Goal: Task Accomplishment & Management: Use online tool/utility

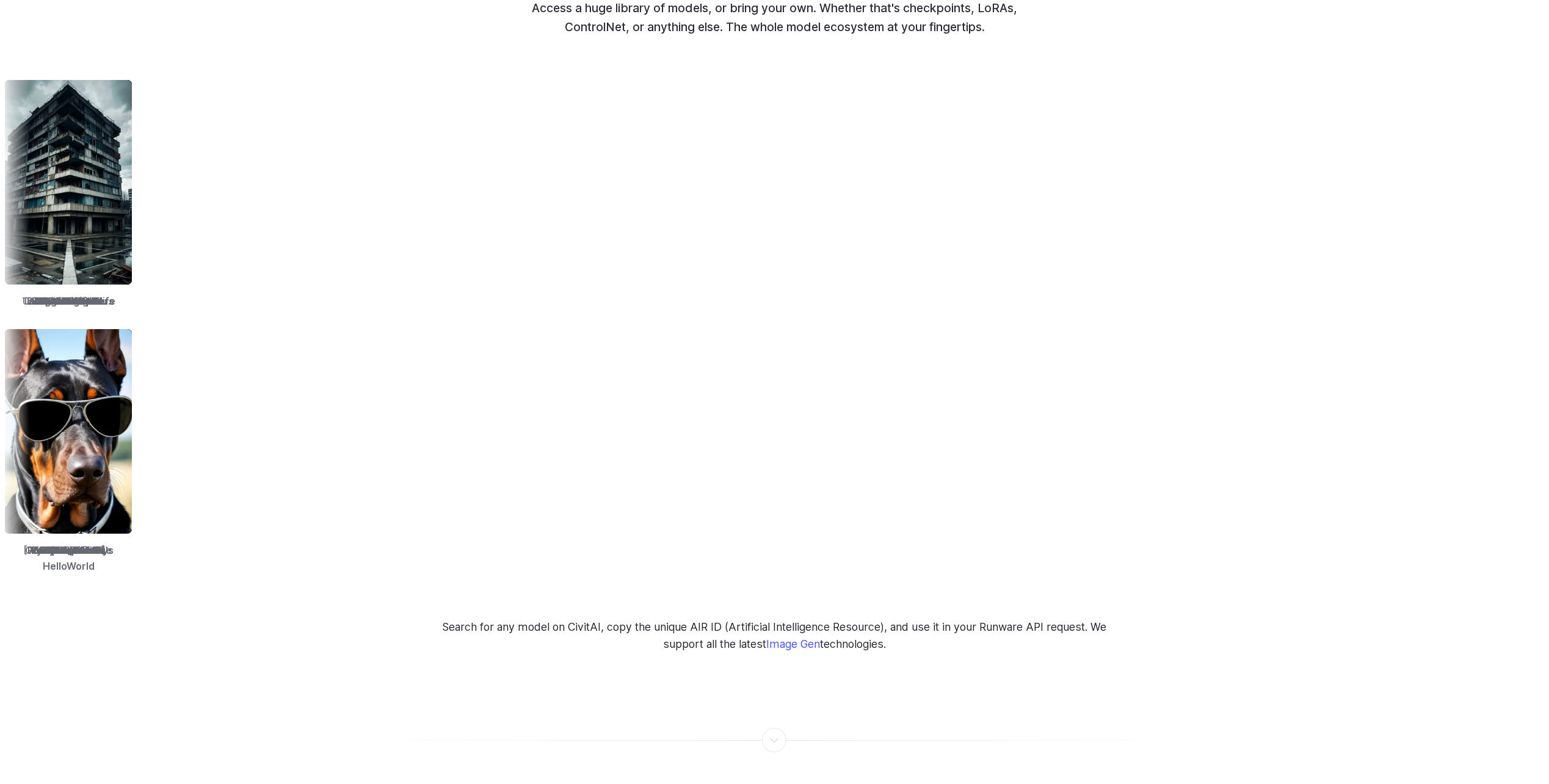
scroll to position [1526, 0]
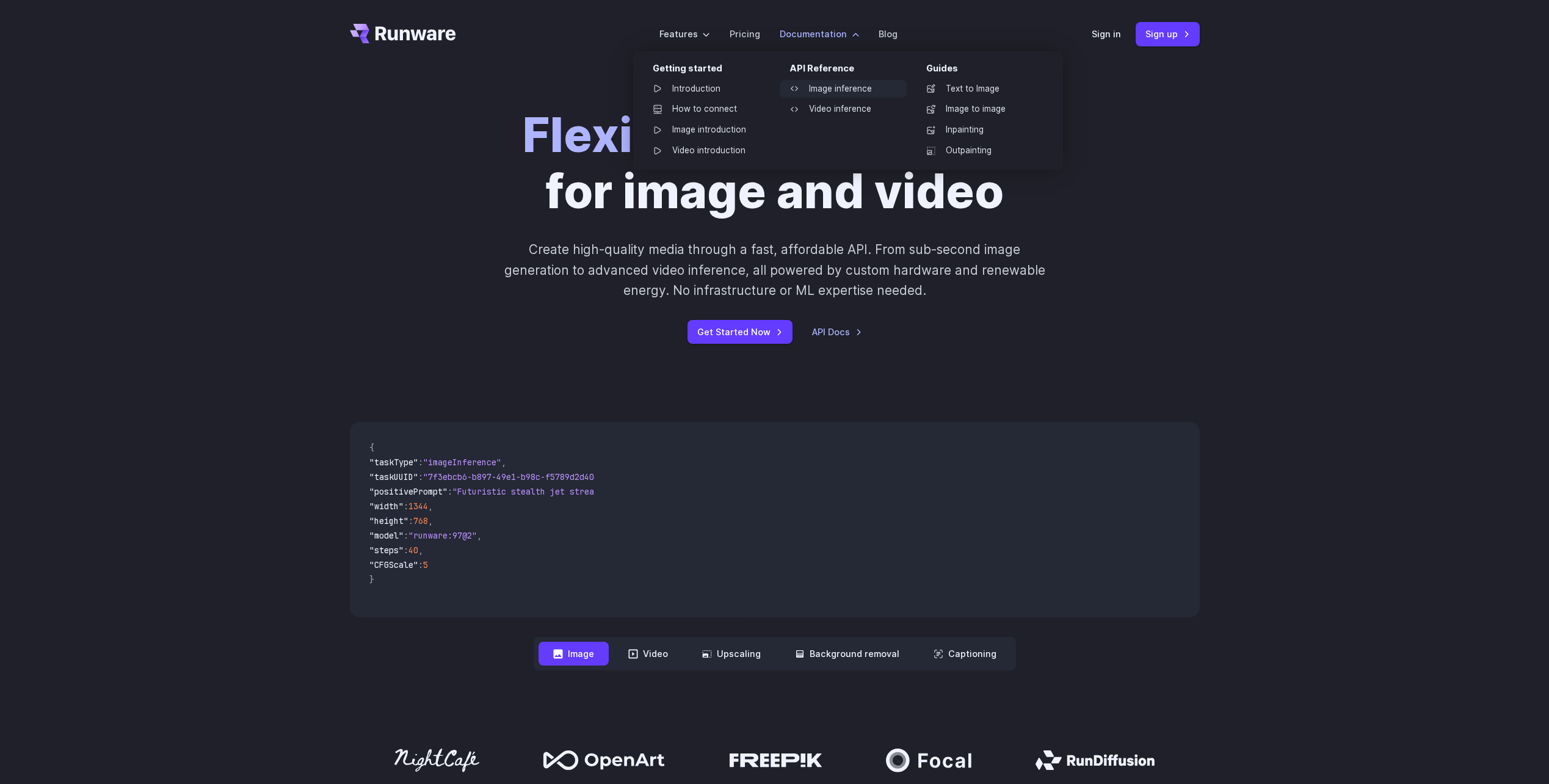
click at [835, 90] on link "Image inference" at bounding box center [843, 89] width 127 height 19
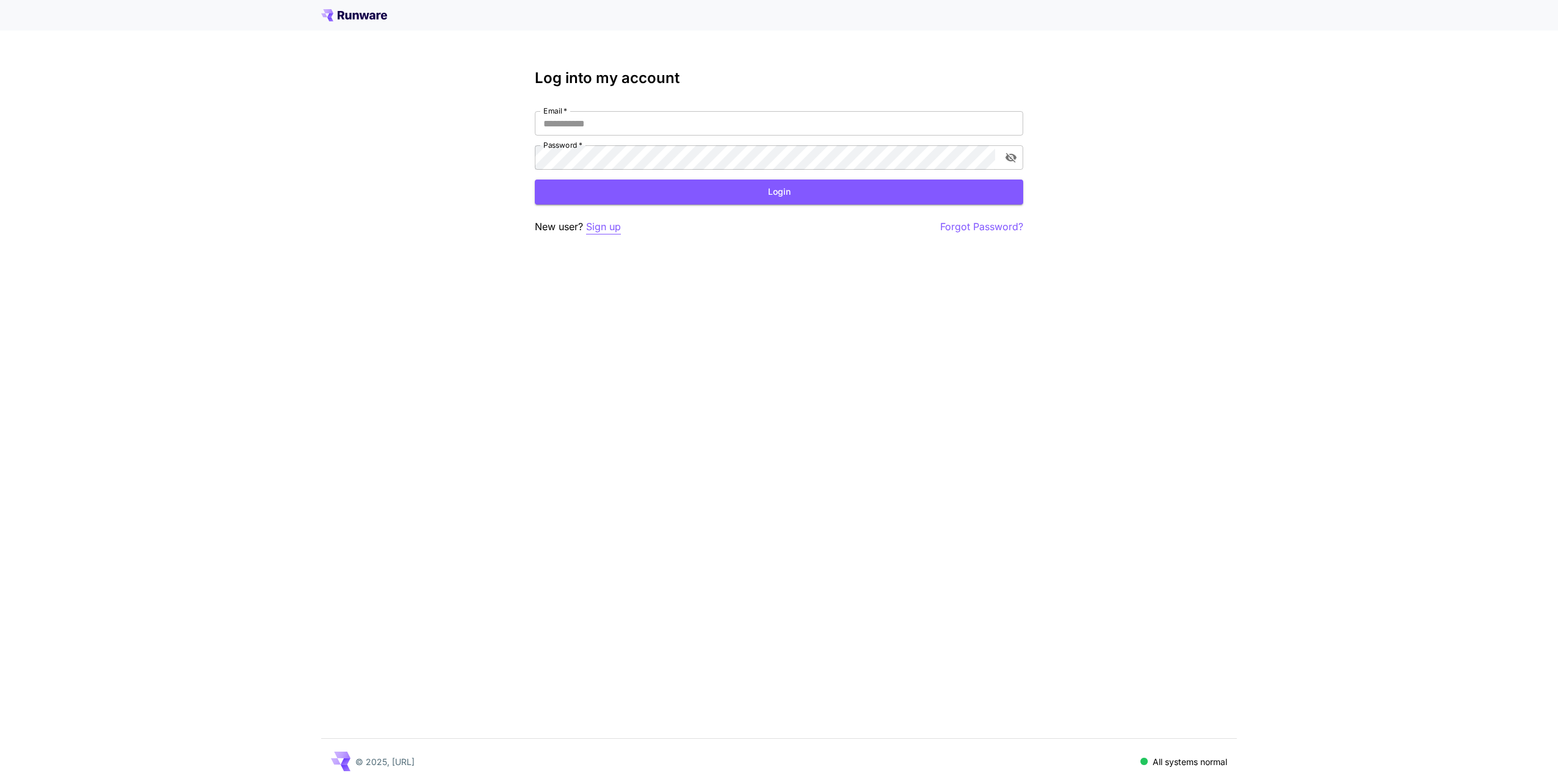
click at [604, 231] on p "Sign up" at bounding box center [603, 226] width 35 height 15
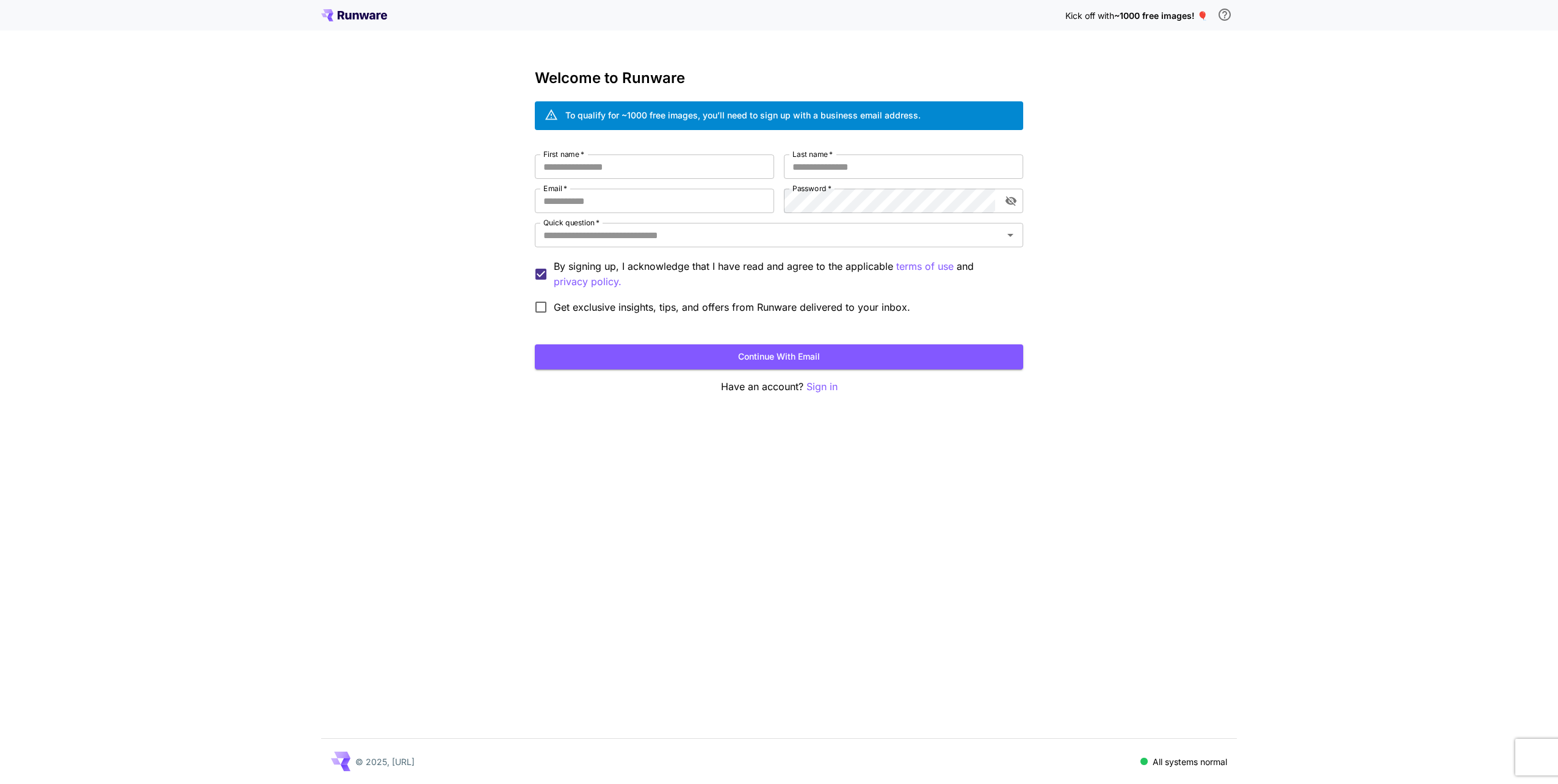
click at [676, 148] on div "Welcome to Runware To qualify for ~1000 free images, you’ll need to sign up wit…" at bounding box center [779, 232] width 489 height 325
click at [682, 157] on input "First name   *" at bounding box center [655, 167] width 239 height 24
click at [694, 177] on input "First name   *" at bounding box center [655, 167] width 239 height 24
type input "******"
type input "*****"
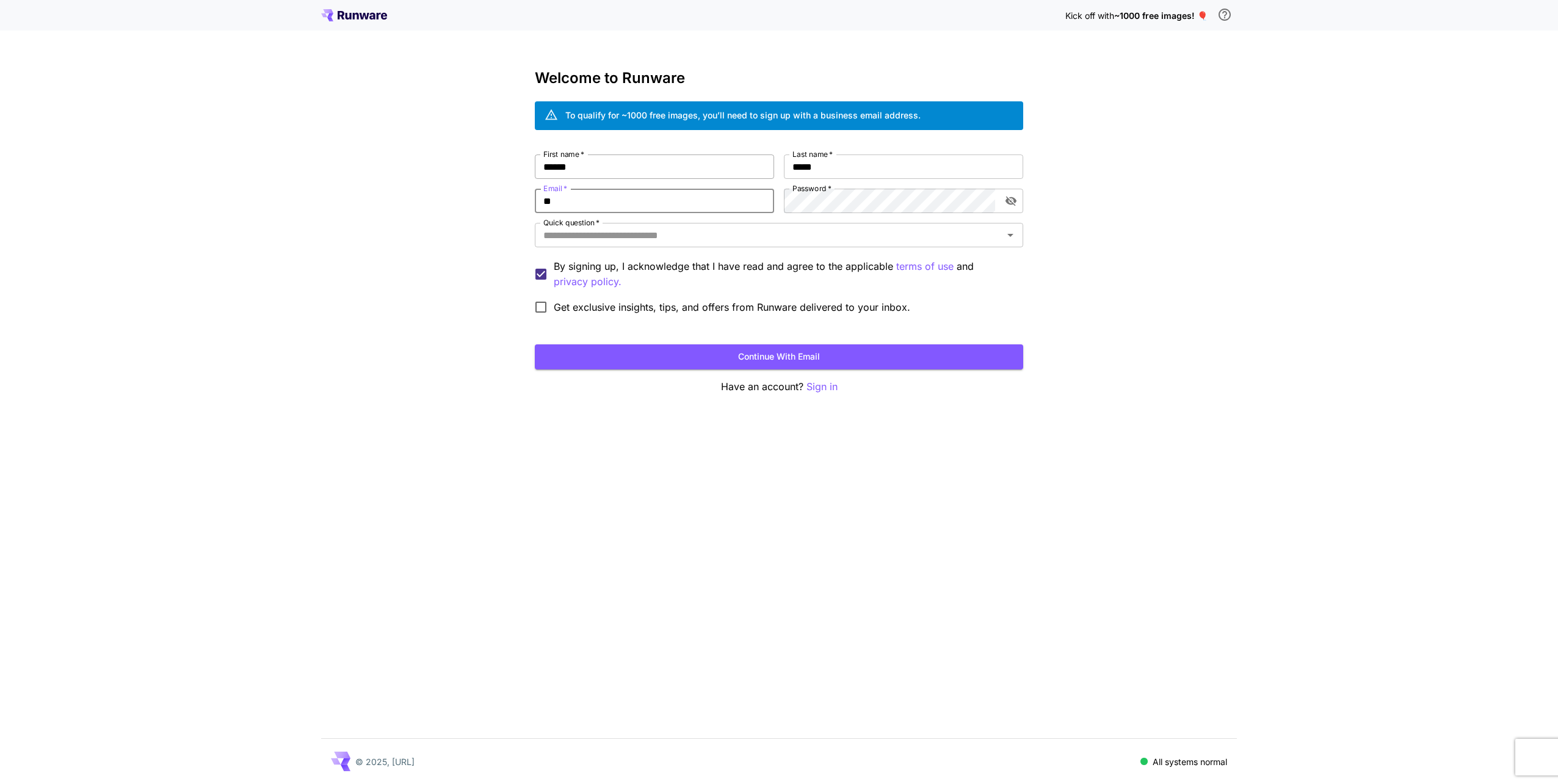
type input "**********"
click at [578, 302] on span "Get exclusive insights, tips, and offers from Runware delivered to your inbox." at bounding box center [732, 307] width 357 height 15
click at [619, 339] on form "**********" at bounding box center [779, 262] width 489 height 215
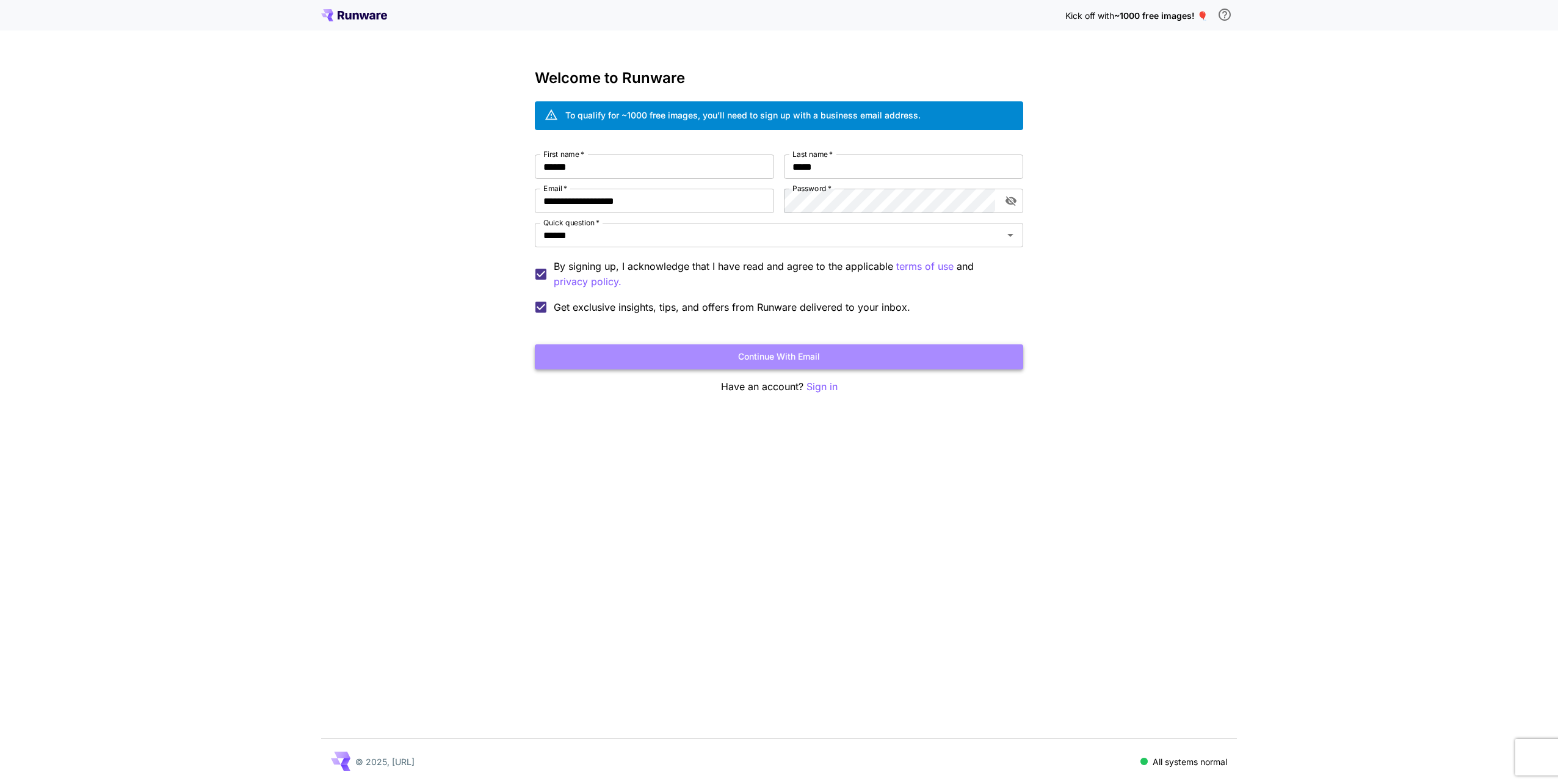
click at [628, 357] on button "Continue with email" at bounding box center [779, 356] width 489 height 25
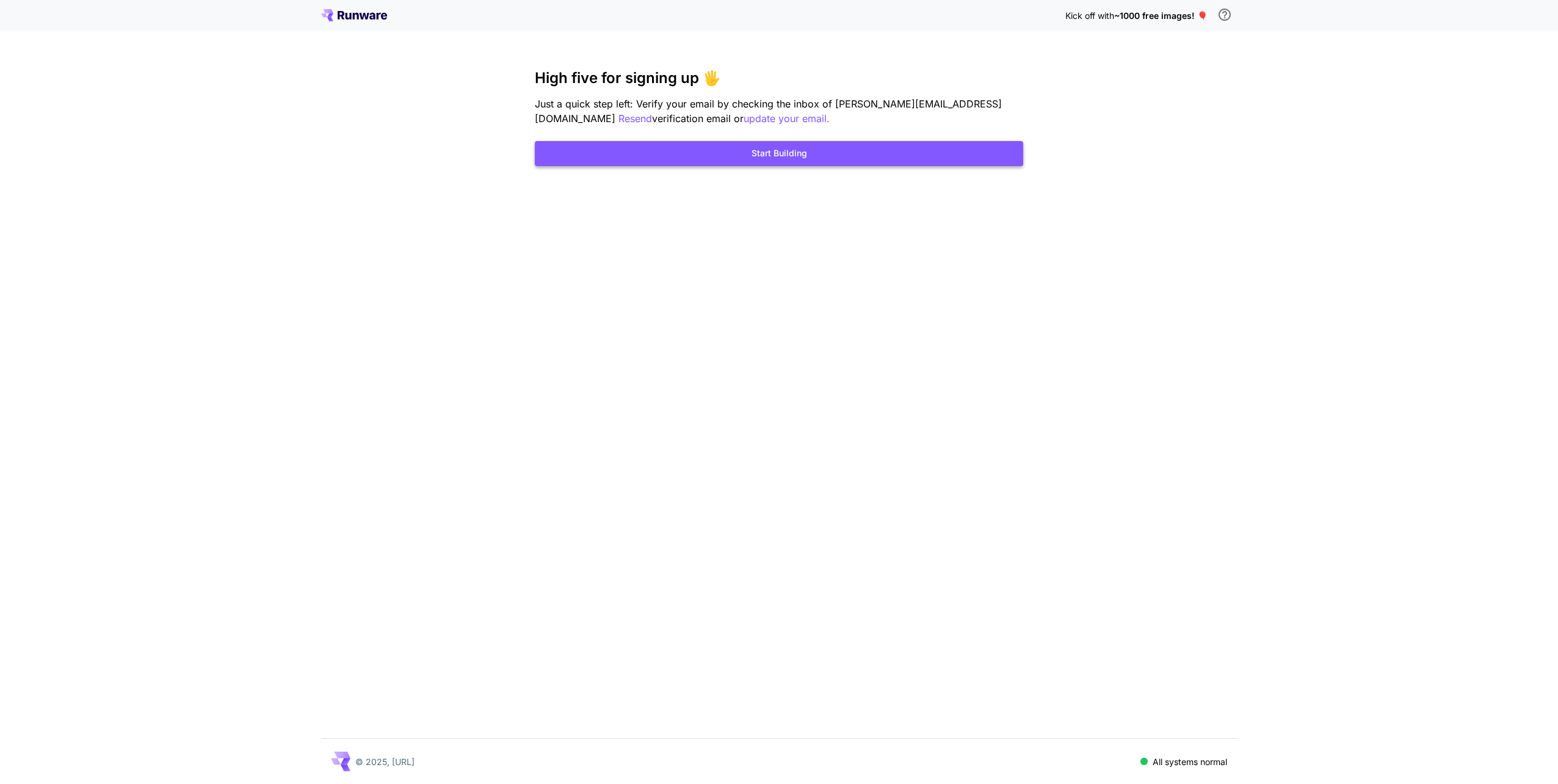
click at [739, 156] on button "Start Building" at bounding box center [779, 153] width 489 height 25
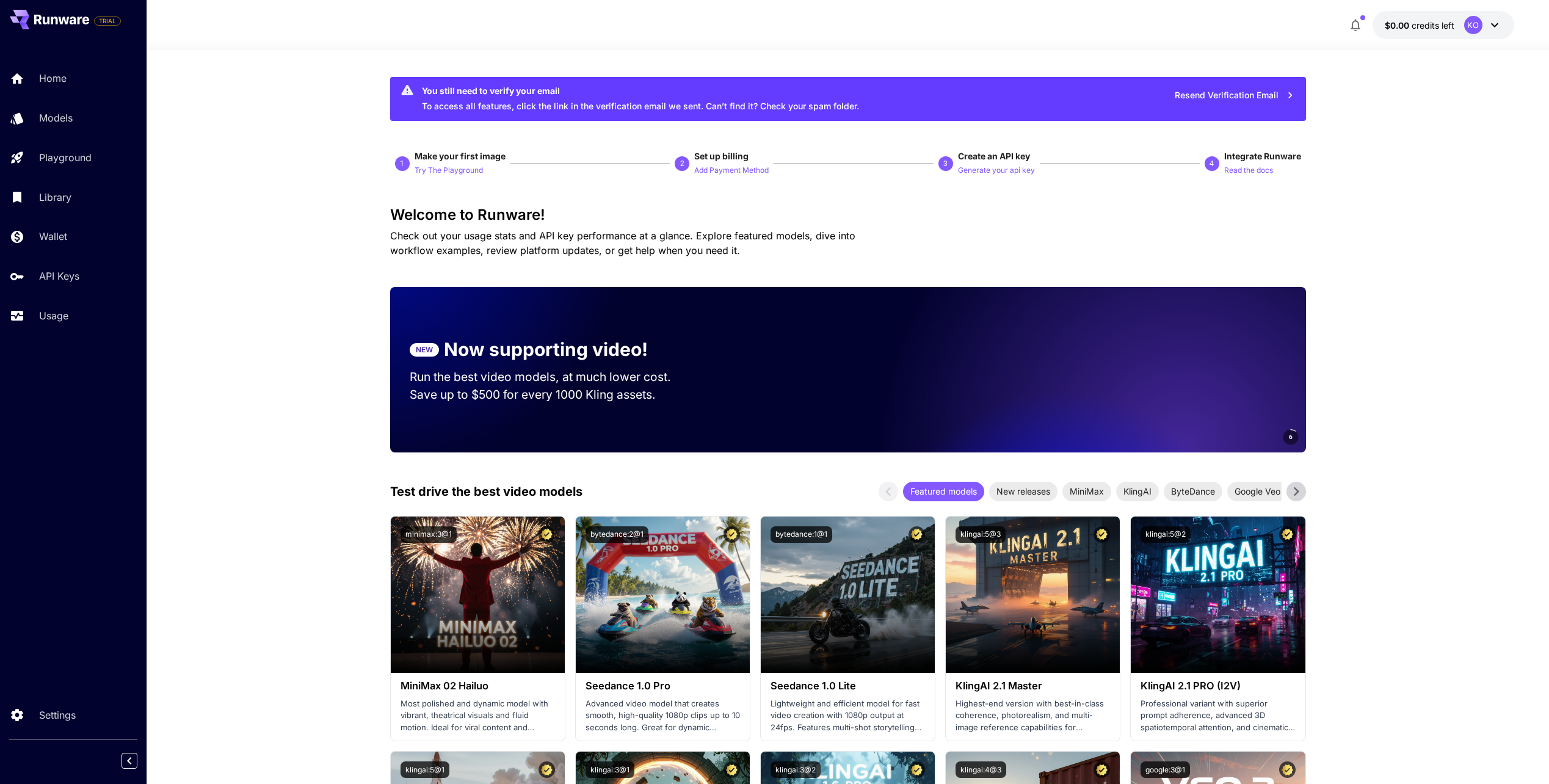
click at [1465, 32] on div "KO" at bounding box center [1482, 25] width 38 height 19
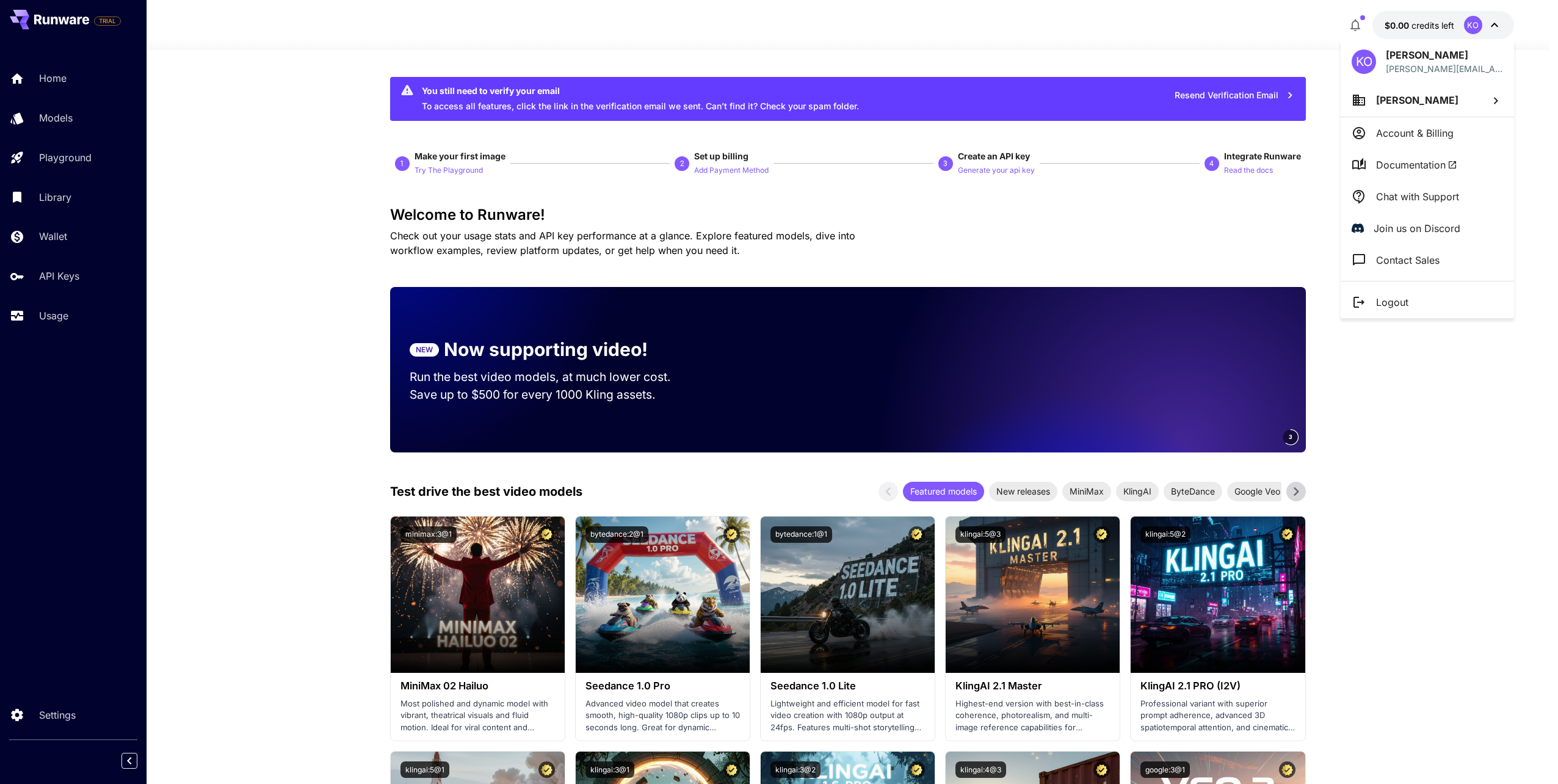
click at [96, 269] on div at bounding box center [779, 392] width 1558 height 784
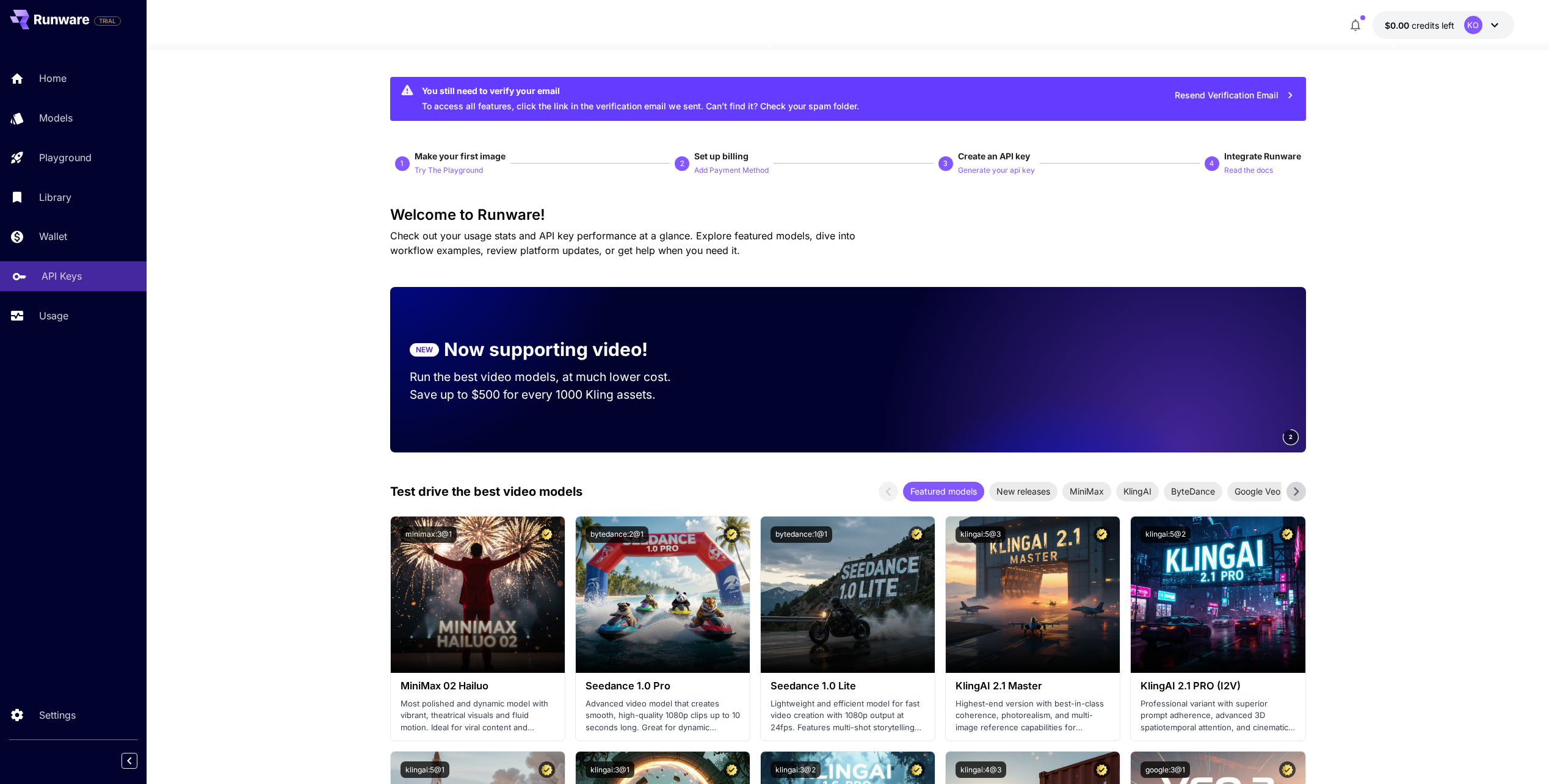
click at [68, 280] on p "API Keys" at bounding box center [61, 276] width 41 height 15
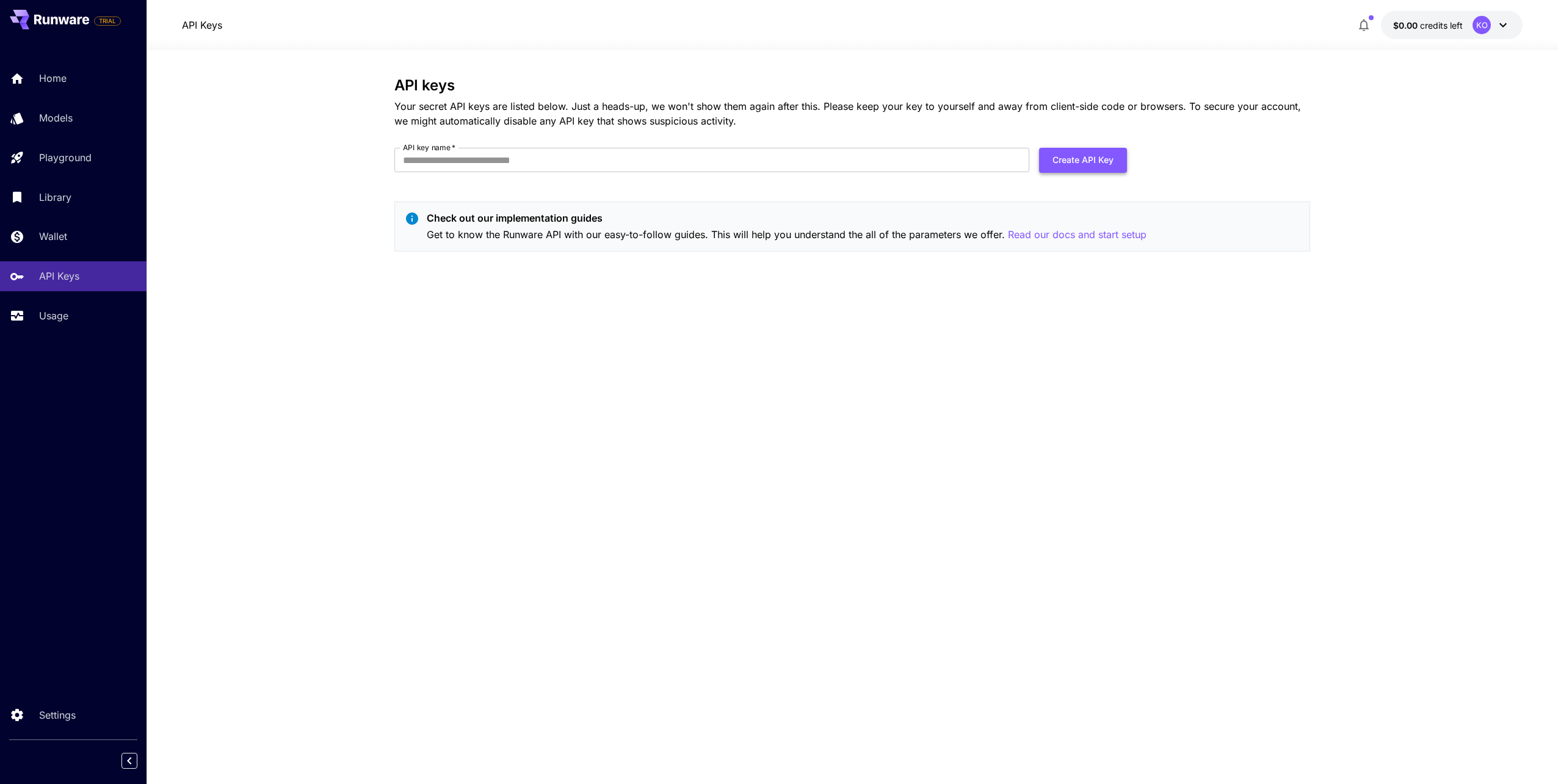
click at [1086, 154] on button "Create API Key" at bounding box center [1083, 160] width 88 height 25
click at [583, 156] on input "API key name   *" at bounding box center [712, 160] width 635 height 24
type input "****"
drag, startPoint x: 716, startPoint y: 131, endPoint x: 733, endPoint y: 134, distance: 17.3
click at [716, 131] on div "API keys Your secret API keys are listed below. Just a heads-up, we won't show …" at bounding box center [853, 169] width 916 height 184
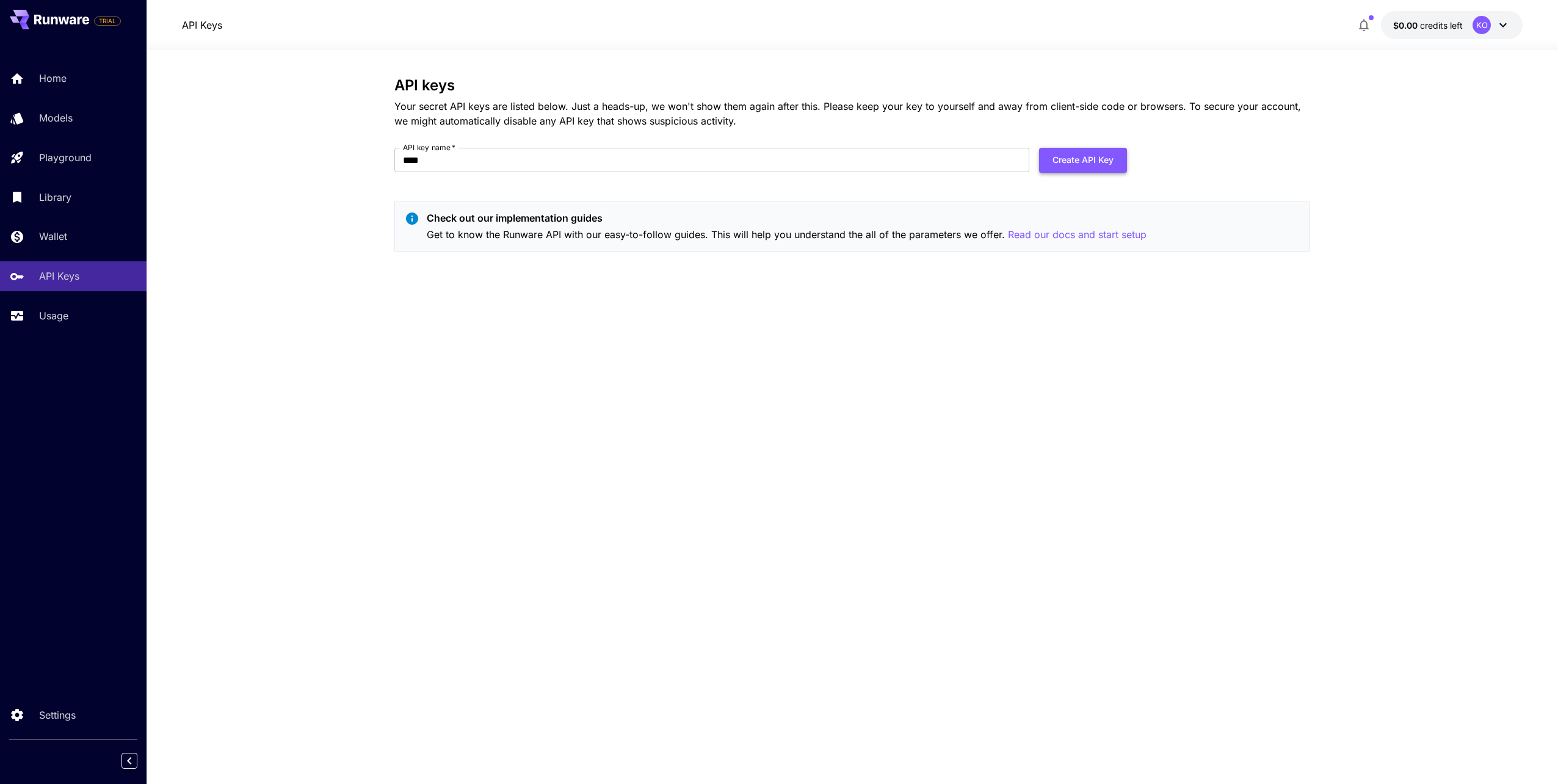
click at [1079, 163] on button "Create API Key" at bounding box center [1083, 160] width 88 height 25
click at [1075, 168] on button "Create API Key" at bounding box center [1083, 160] width 88 height 25
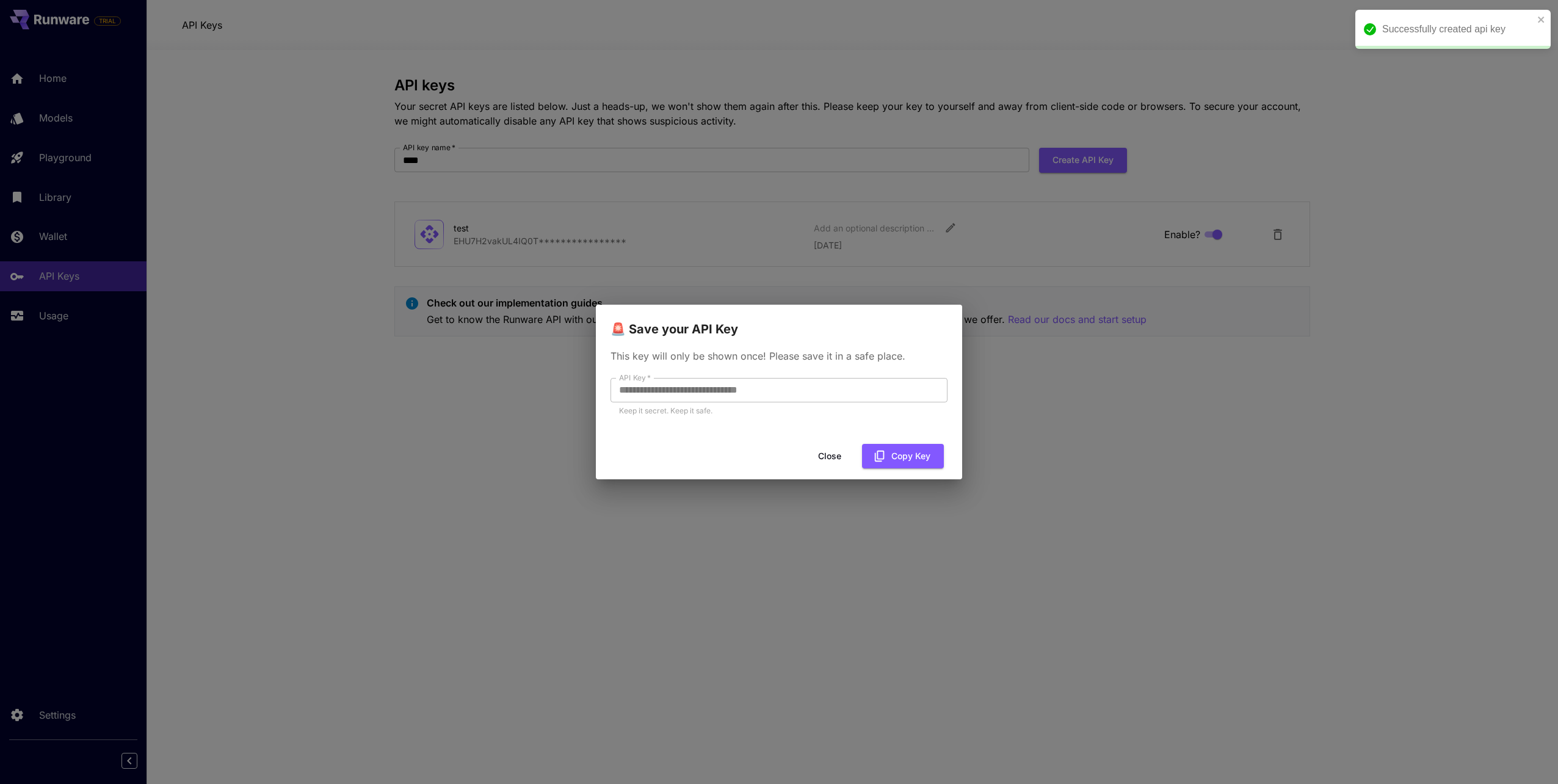
click at [876, 101] on div "**********" at bounding box center [779, 392] width 1558 height 784
click at [895, 452] on button "Copy Key" at bounding box center [903, 456] width 82 height 25
click at [829, 458] on button "Close" at bounding box center [839, 456] width 55 height 25
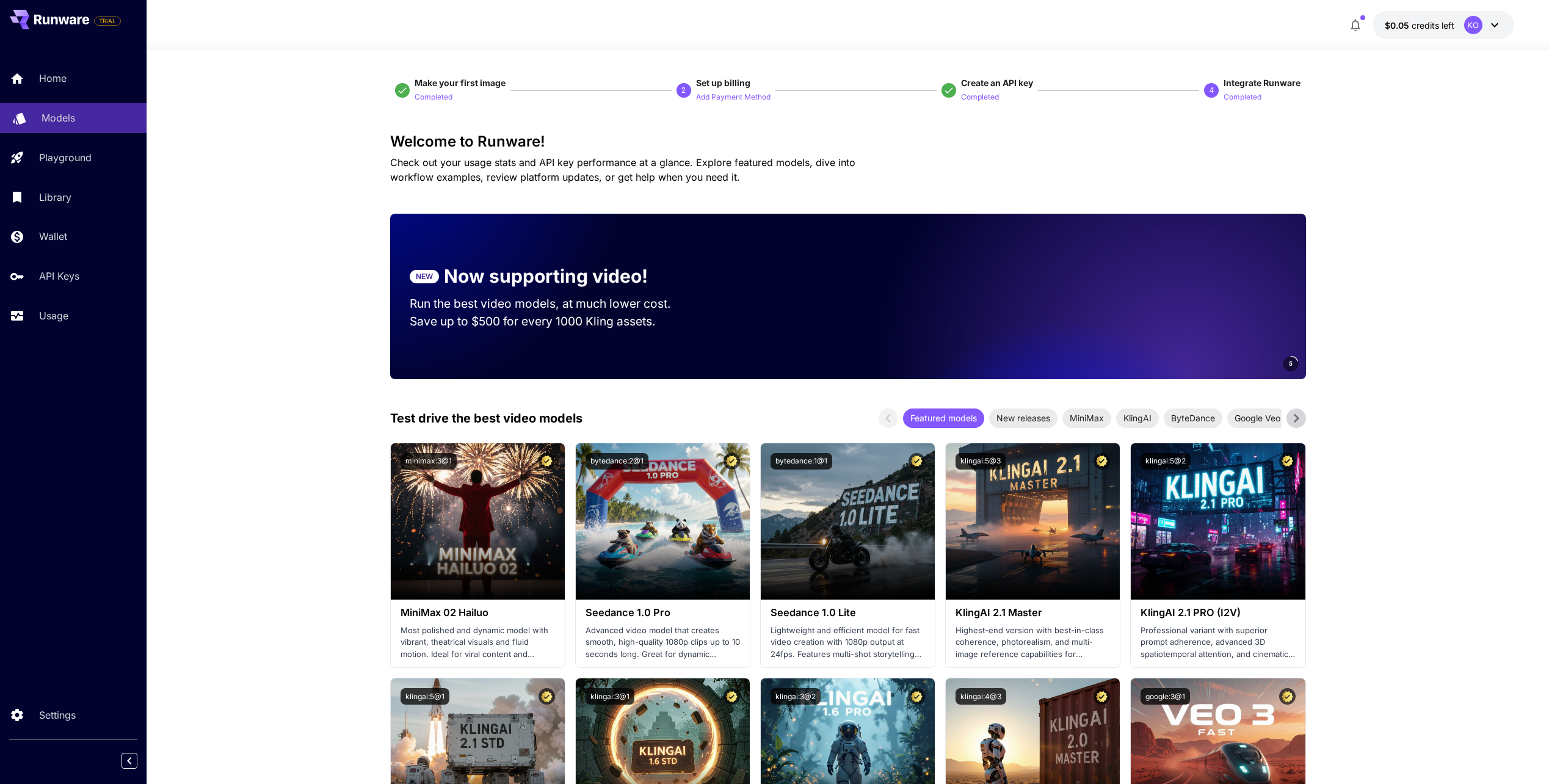
click at [83, 117] on div "Models" at bounding box center [89, 117] width 95 height 15
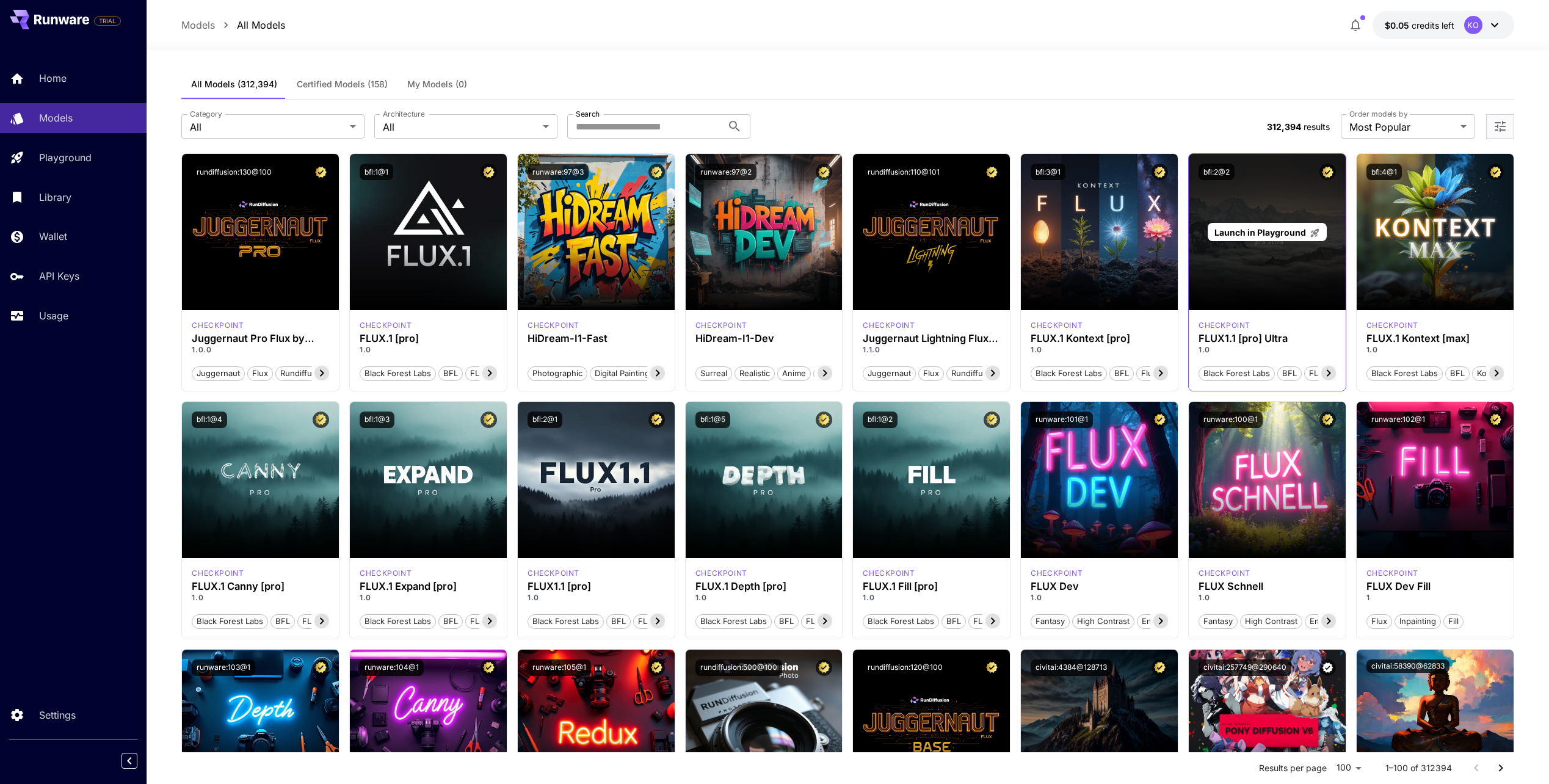
click at [1271, 224] on div "Launch in Playground" at bounding box center [1266, 232] width 119 height 19
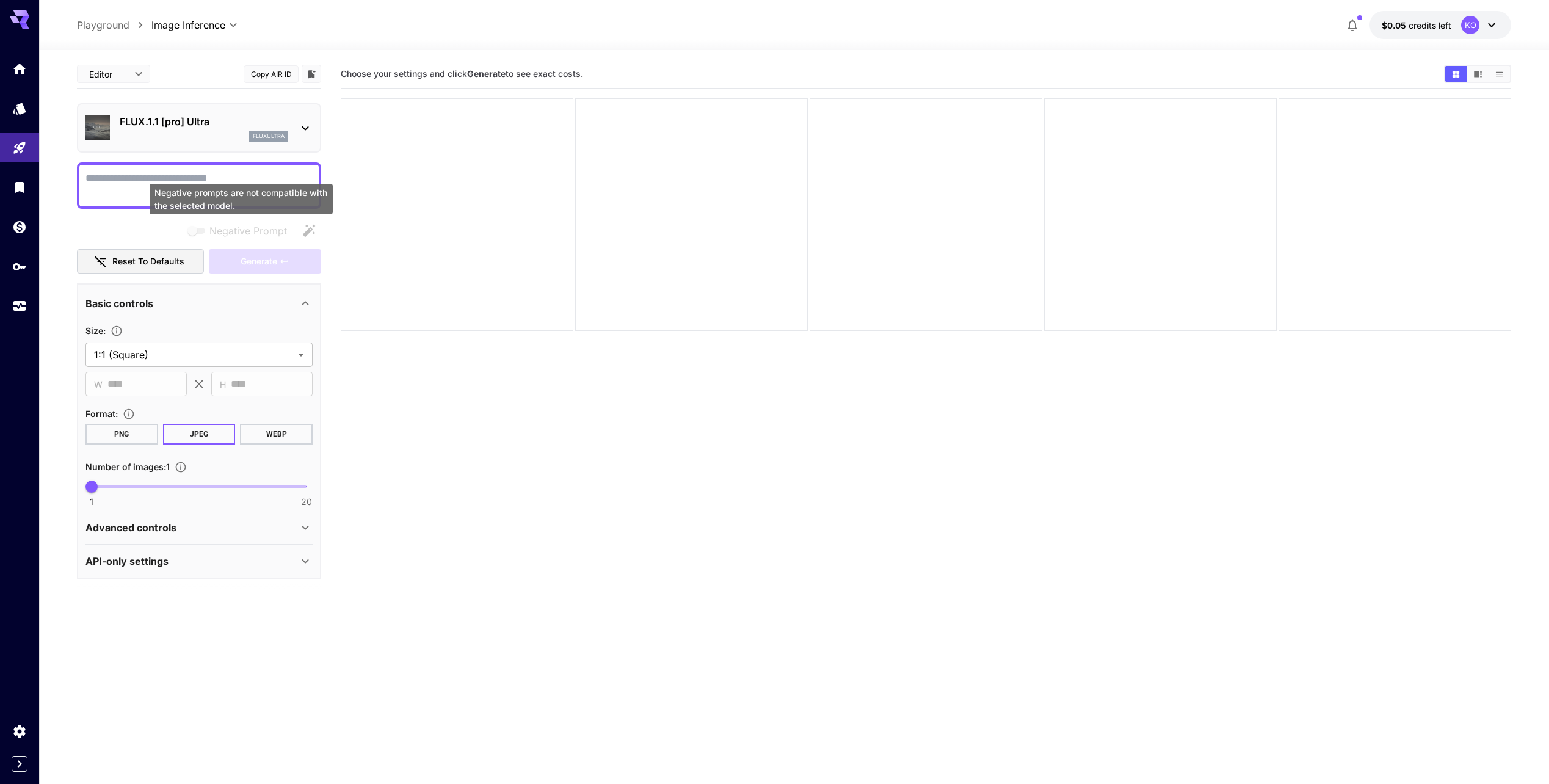
click at [225, 194] on div "Negative prompts are not compatible with the selected model." at bounding box center [241, 199] width 183 height 31
click at [137, 177] on textarea "Negative Prompt" at bounding box center [199, 185] width 227 height 29
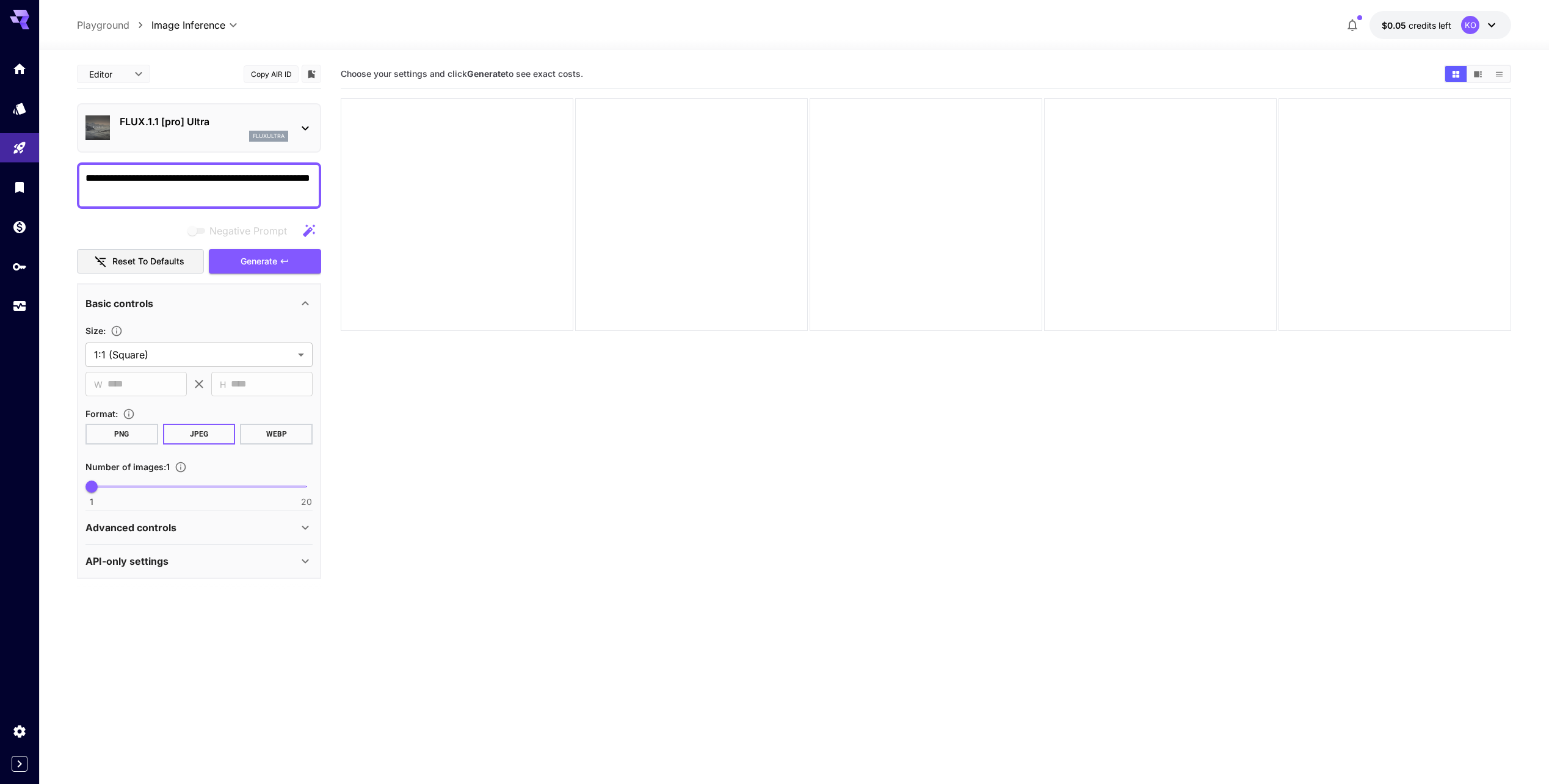
click at [312, 229] on icon "button" at bounding box center [308, 230] width 12 height 12
type textarea "**********"
click at [276, 254] on span "Generate" at bounding box center [259, 261] width 36 height 15
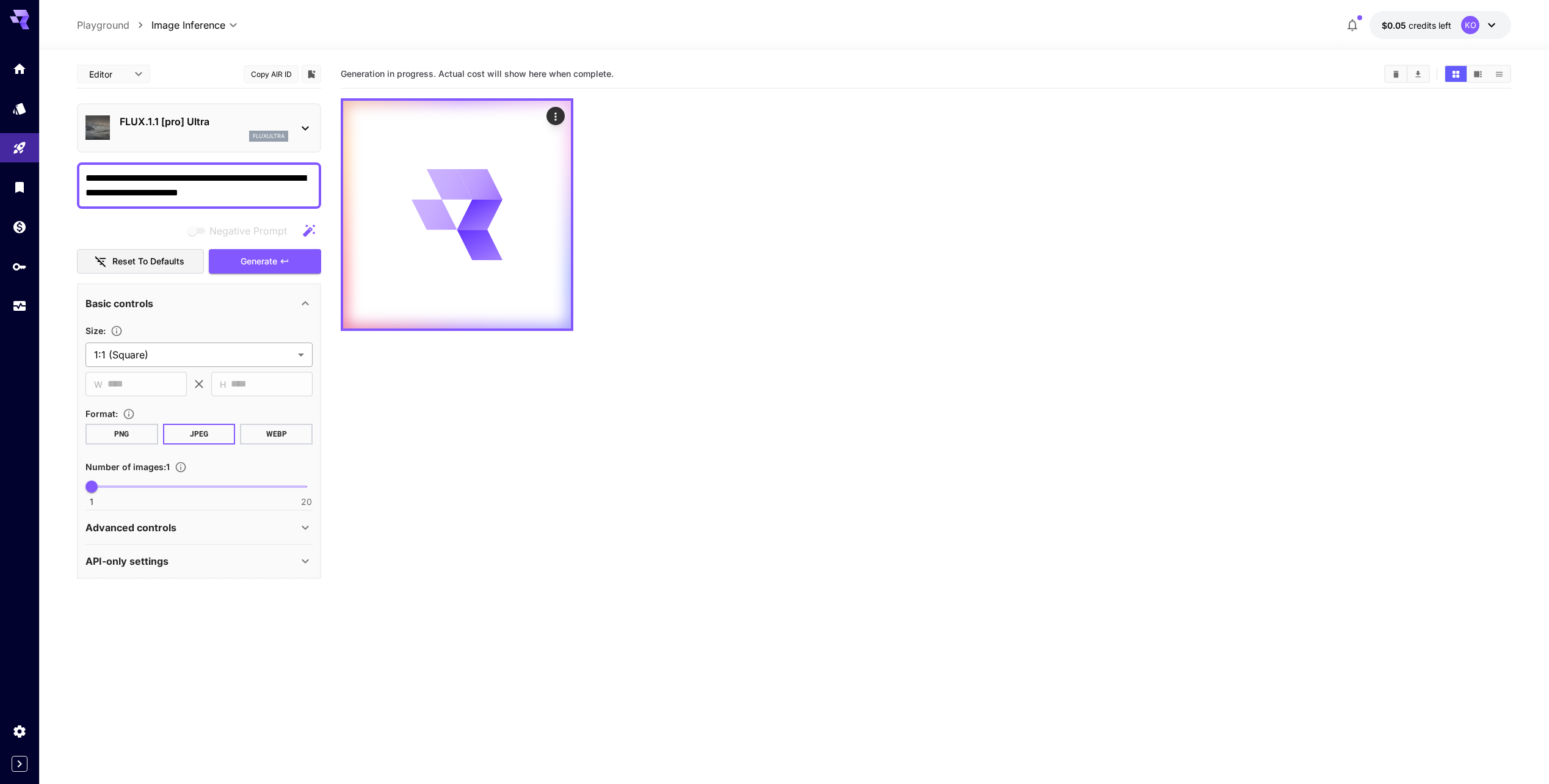
click at [226, 350] on body "**********" at bounding box center [774, 440] width 1549 height 880
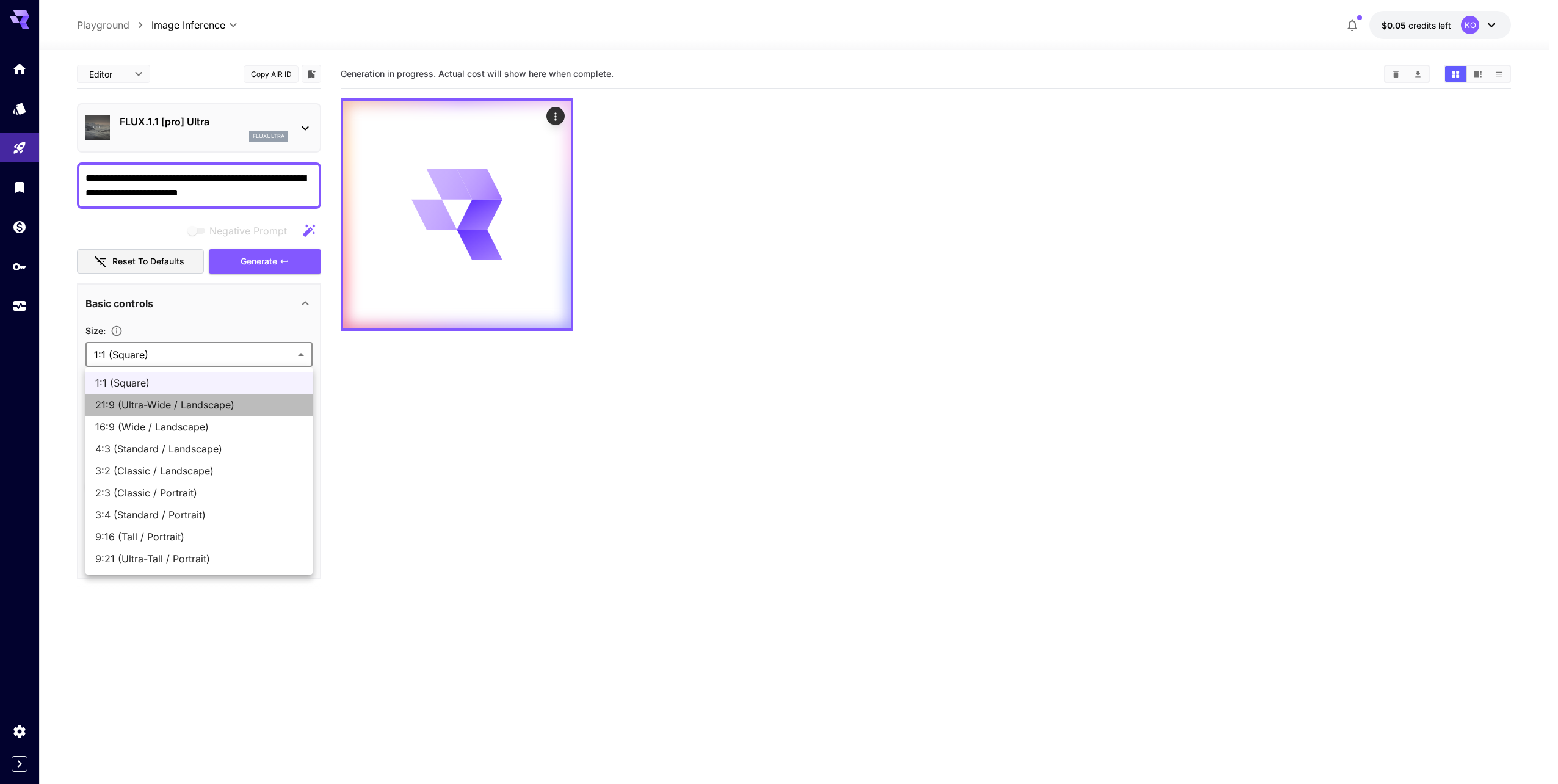
click at [236, 407] on span "21:9 (Ultra-Wide / Landscape)" at bounding box center [199, 404] width 207 height 15
type input "**********"
type input "****"
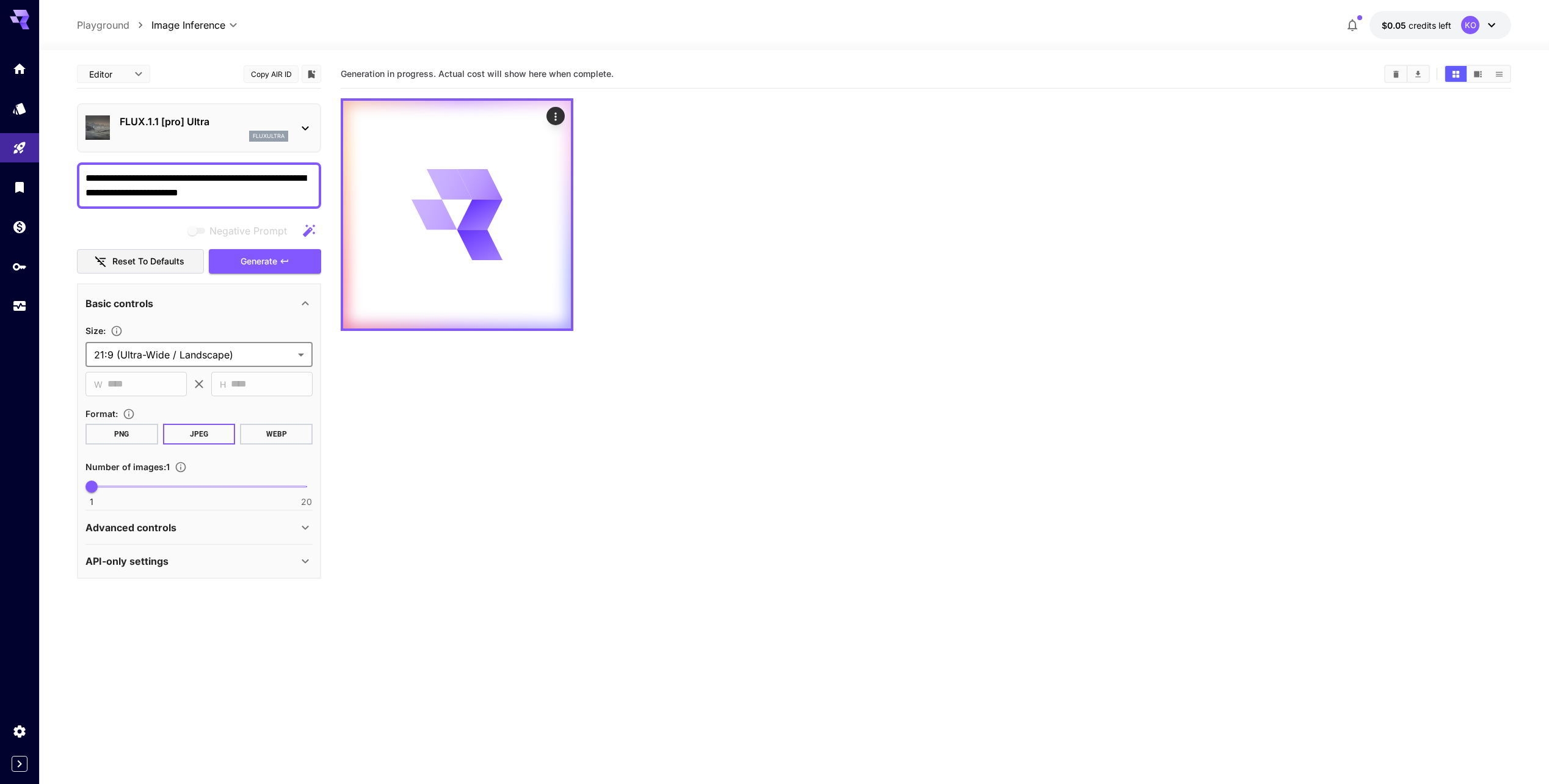
click at [244, 369] on section "**********" at bounding box center [199, 359] width 227 height 73
click at [247, 359] on body "**********" at bounding box center [774, 440] width 1549 height 880
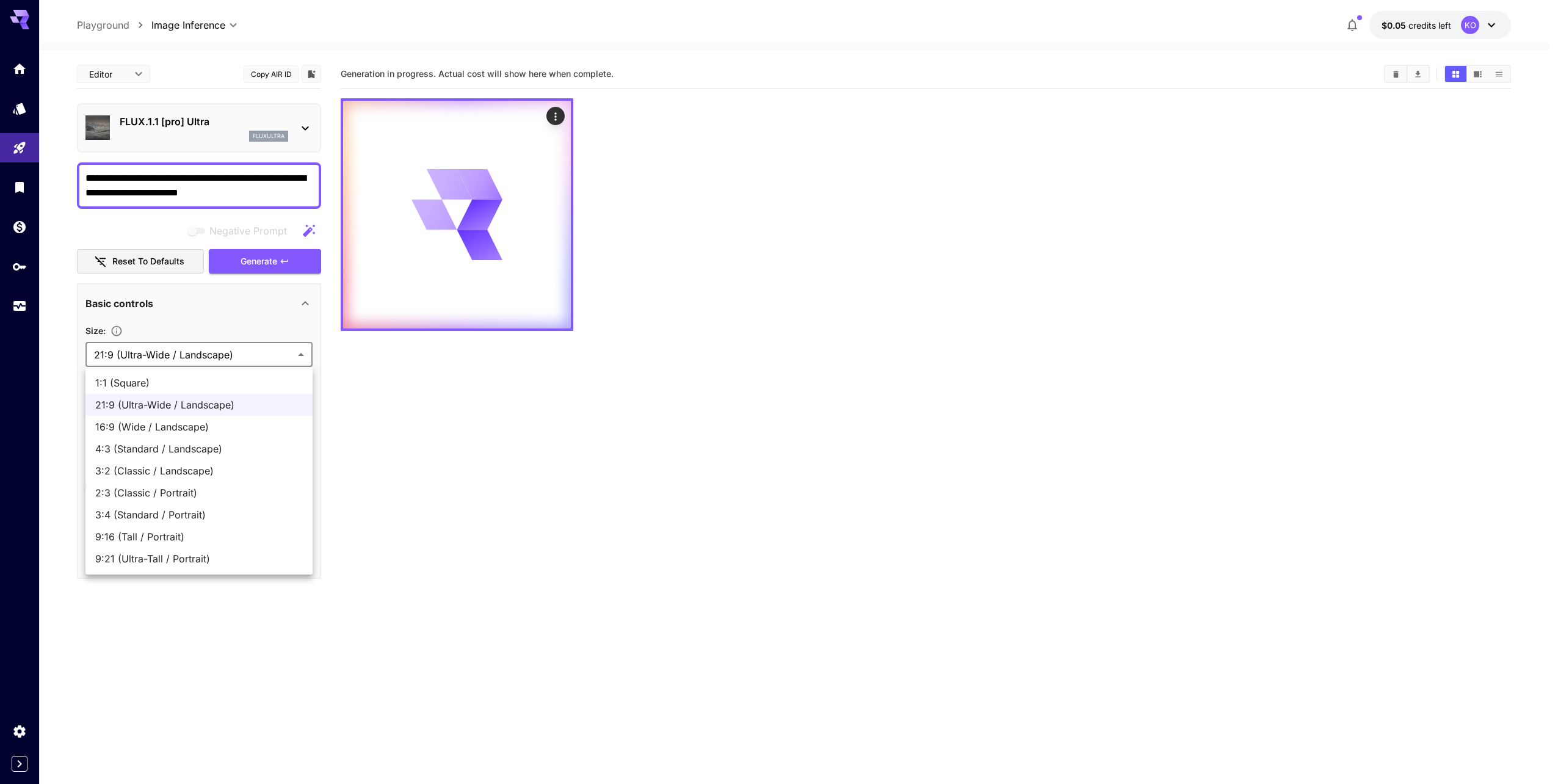
click at [212, 431] on span "16:9 (Wide / Landscape)" at bounding box center [199, 427] width 207 height 15
type input "**********"
type input "****"
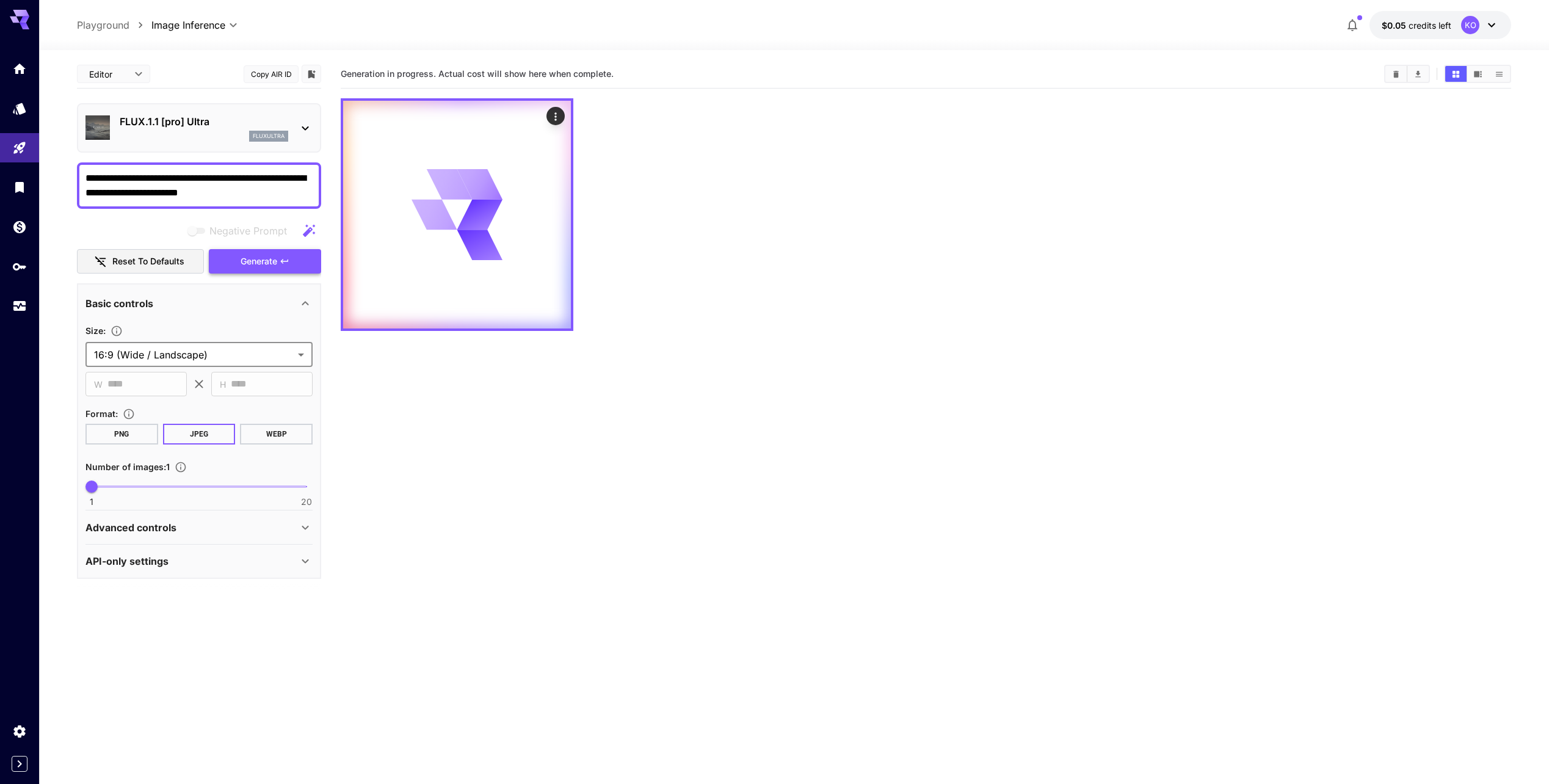
click at [280, 273] on button "Generate" at bounding box center [265, 261] width 113 height 25
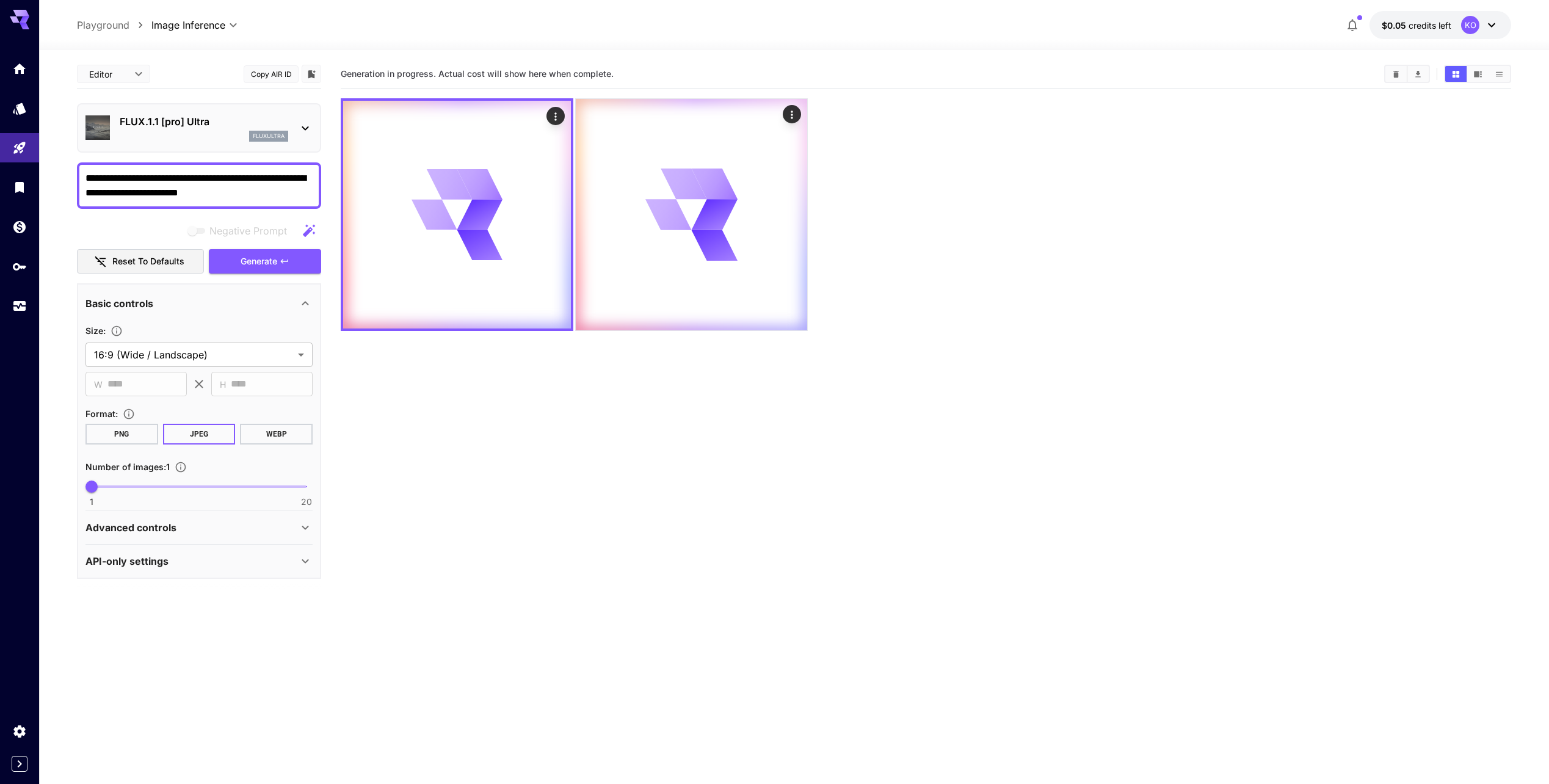
click at [224, 530] on div "Advanced controls" at bounding box center [192, 527] width 212 height 15
click at [226, 560] on div "API-only settings" at bounding box center [192, 560] width 212 height 15
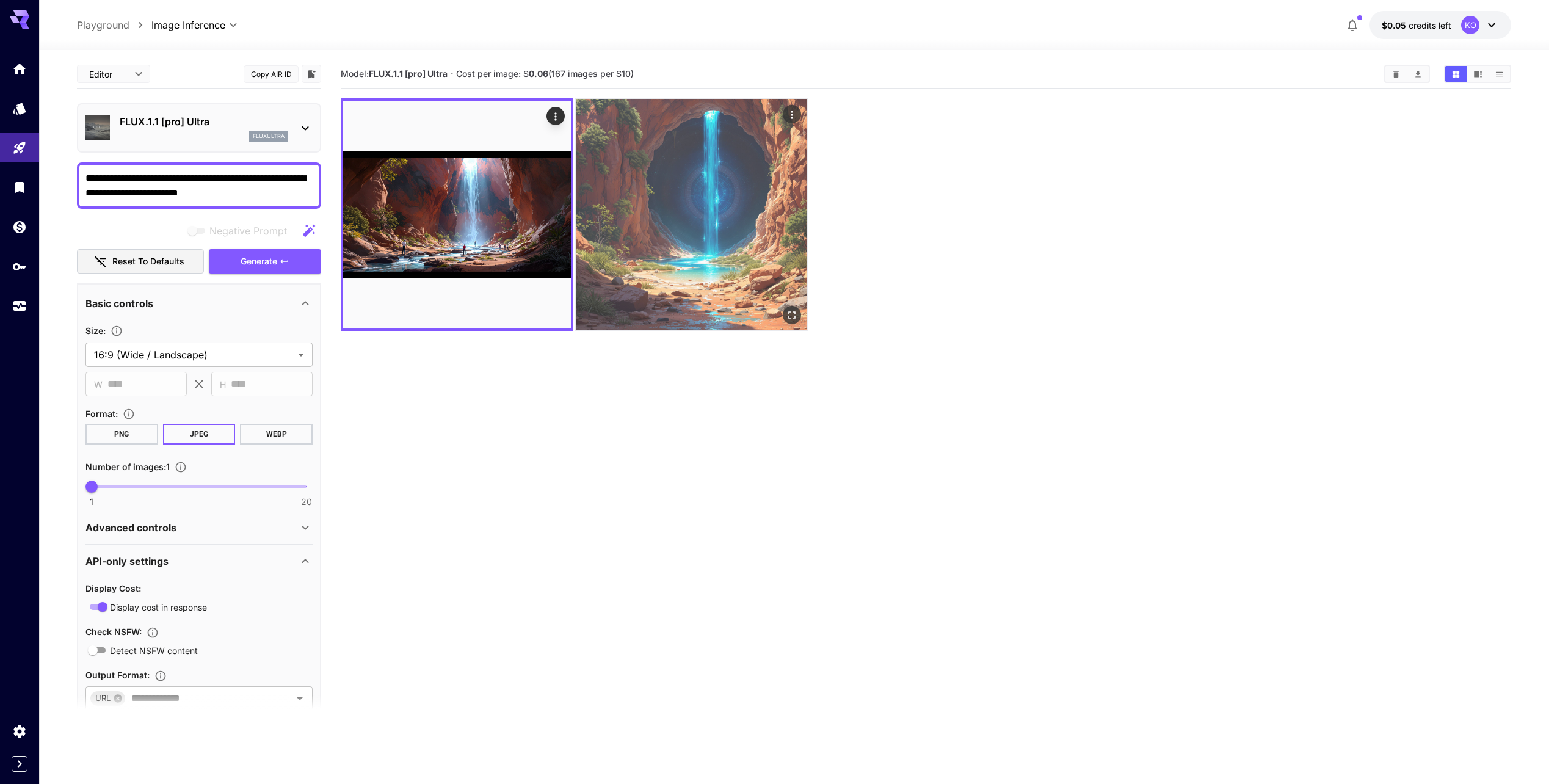
click at [687, 224] on img at bounding box center [691, 214] width 231 height 231
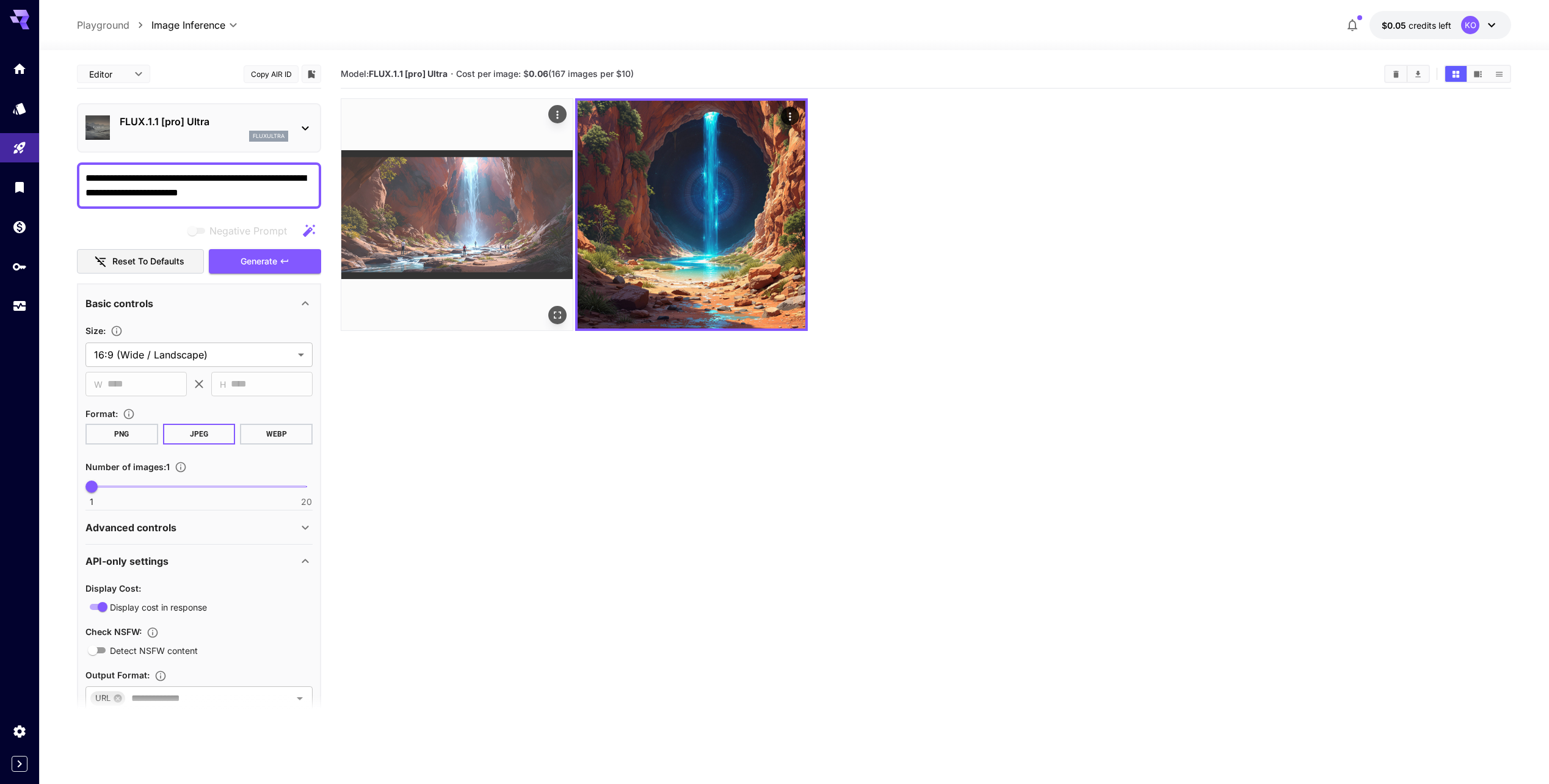
click at [401, 211] on img at bounding box center [457, 214] width 231 height 231
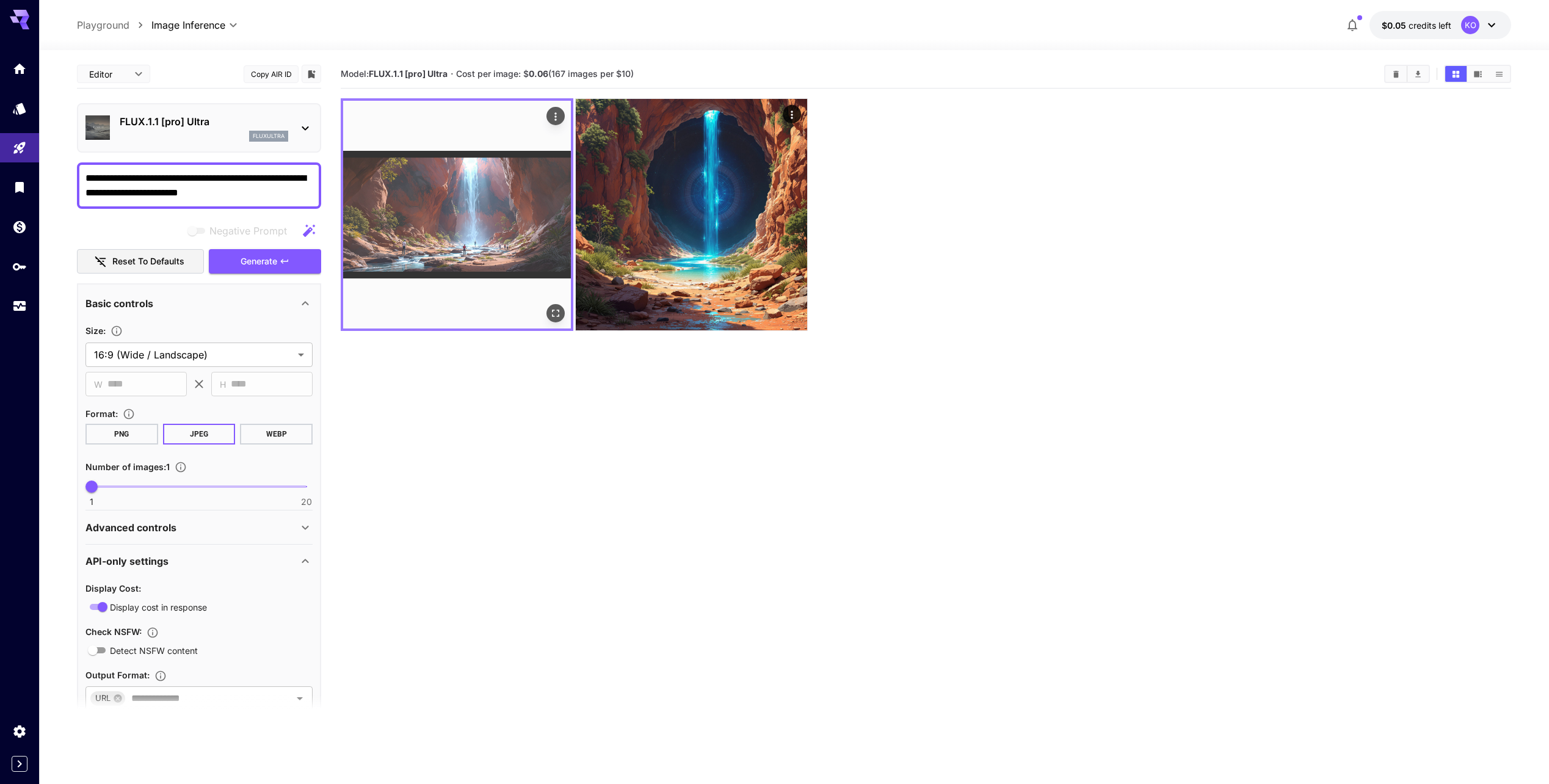
click at [401, 211] on img at bounding box center [457, 214] width 228 height 228
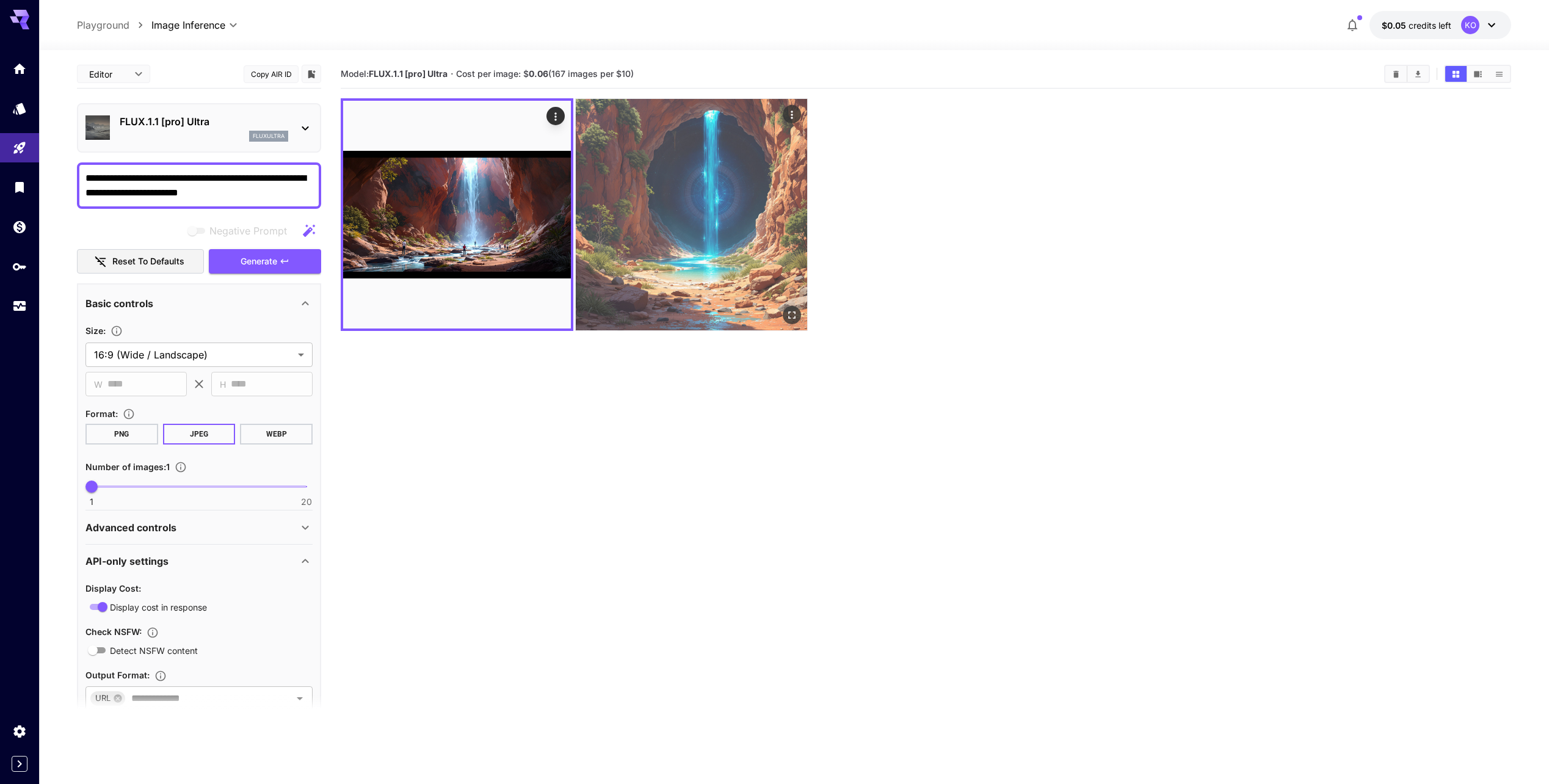
click at [689, 209] on img at bounding box center [691, 214] width 231 height 231
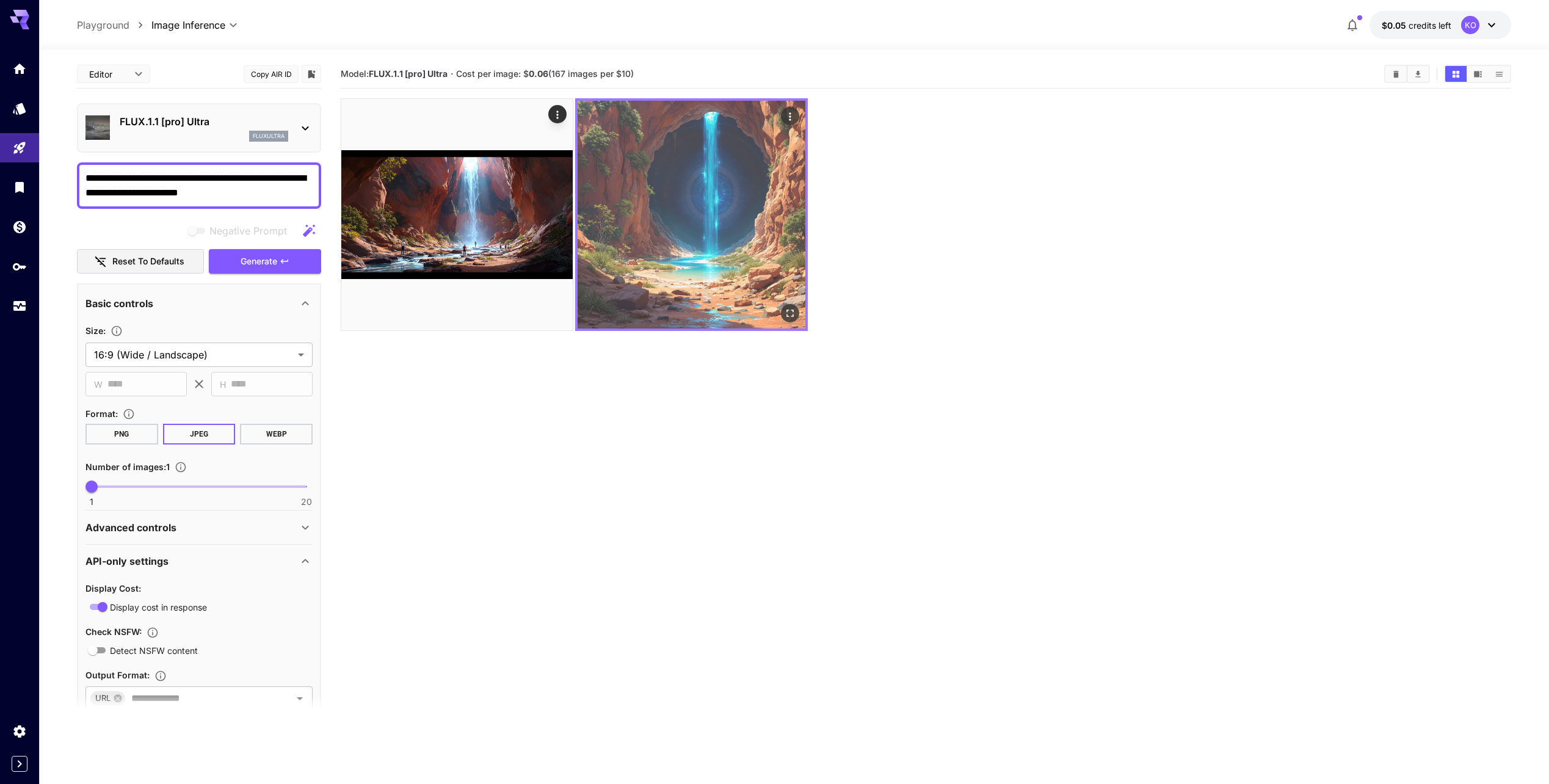
click at [689, 209] on img at bounding box center [692, 214] width 228 height 228
click at [791, 314] on icon "Open in fullscreen" at bounding box center [790, 313] width 12 height 12
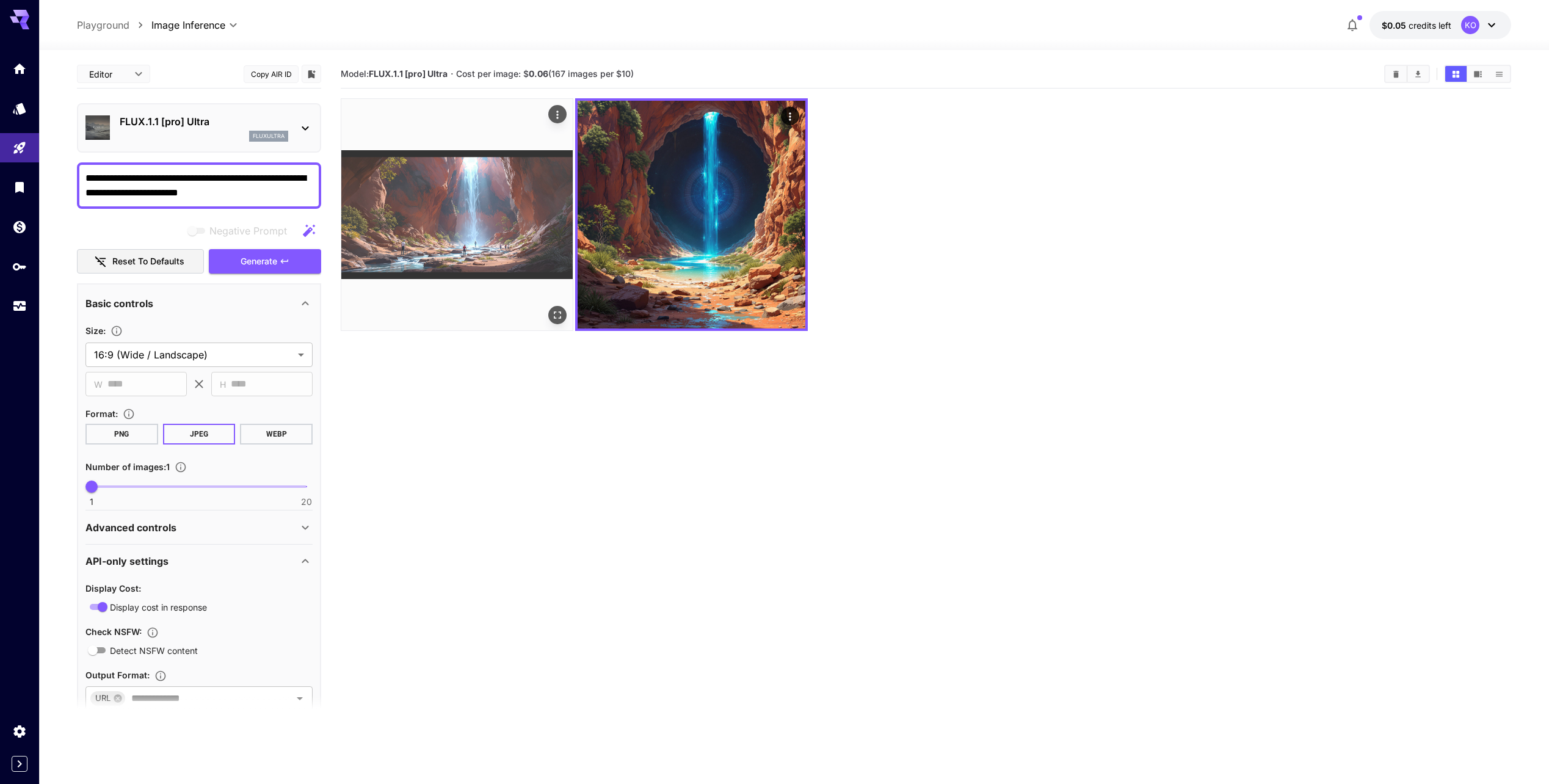
click at [457, 204] on img at bounding box center [457, 214] width 231 height 231
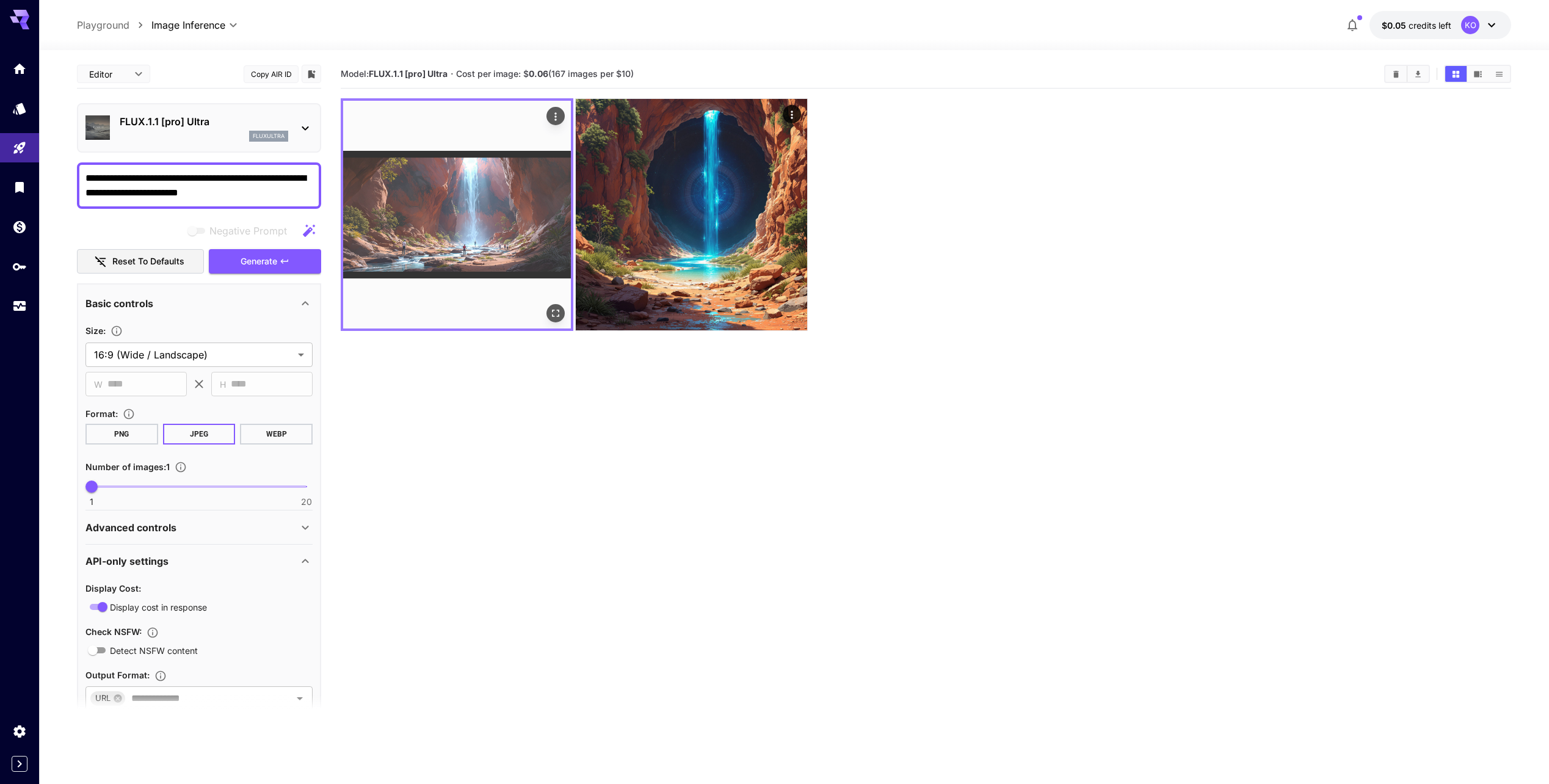
click at [558, 320] on button "Open in fullscreen" at bounding box center [556, 313] width 19 height 19
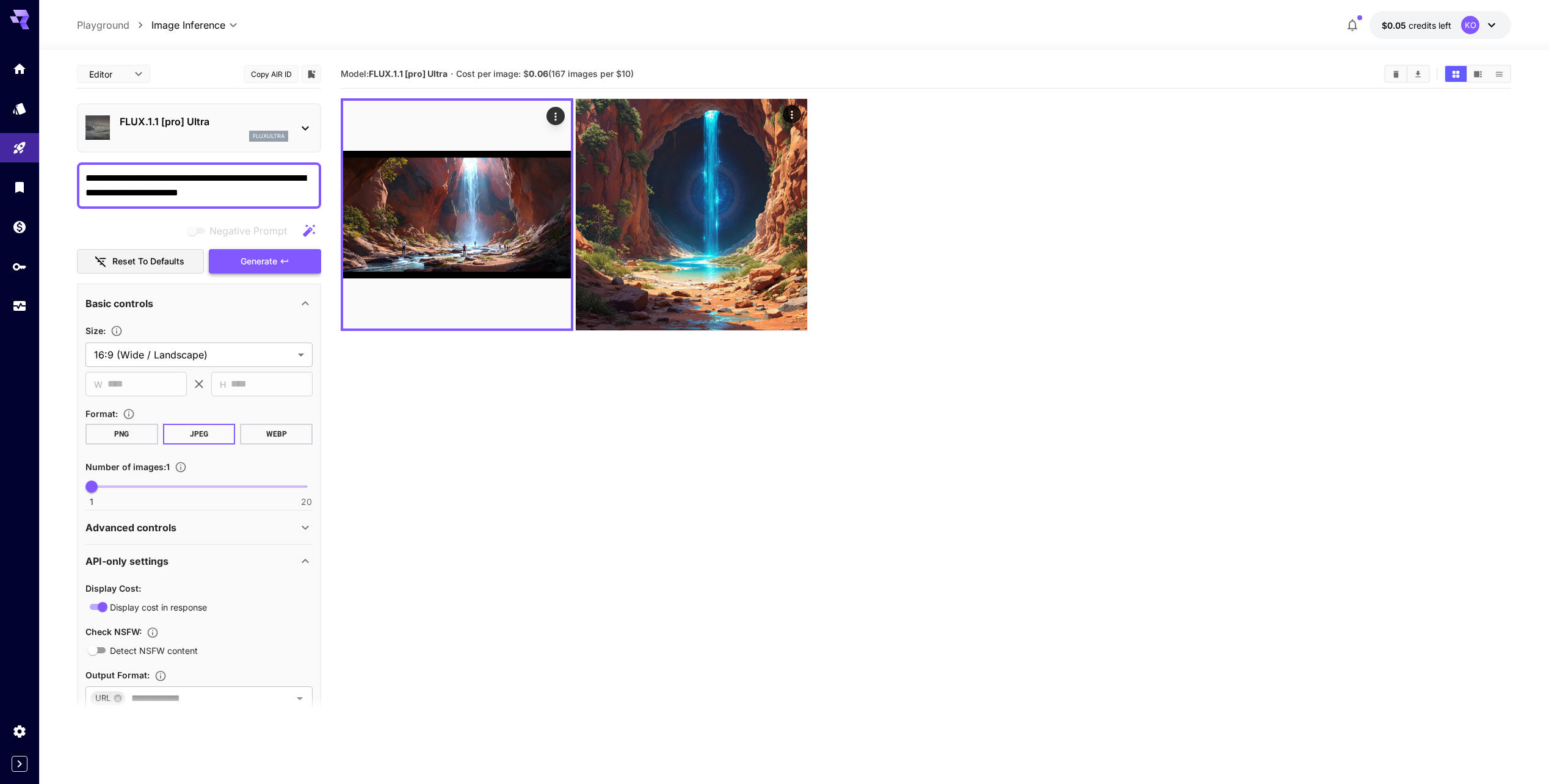
click at [261, 258] on span "Generate" at bounding box center [259, 261] width 36 height 15
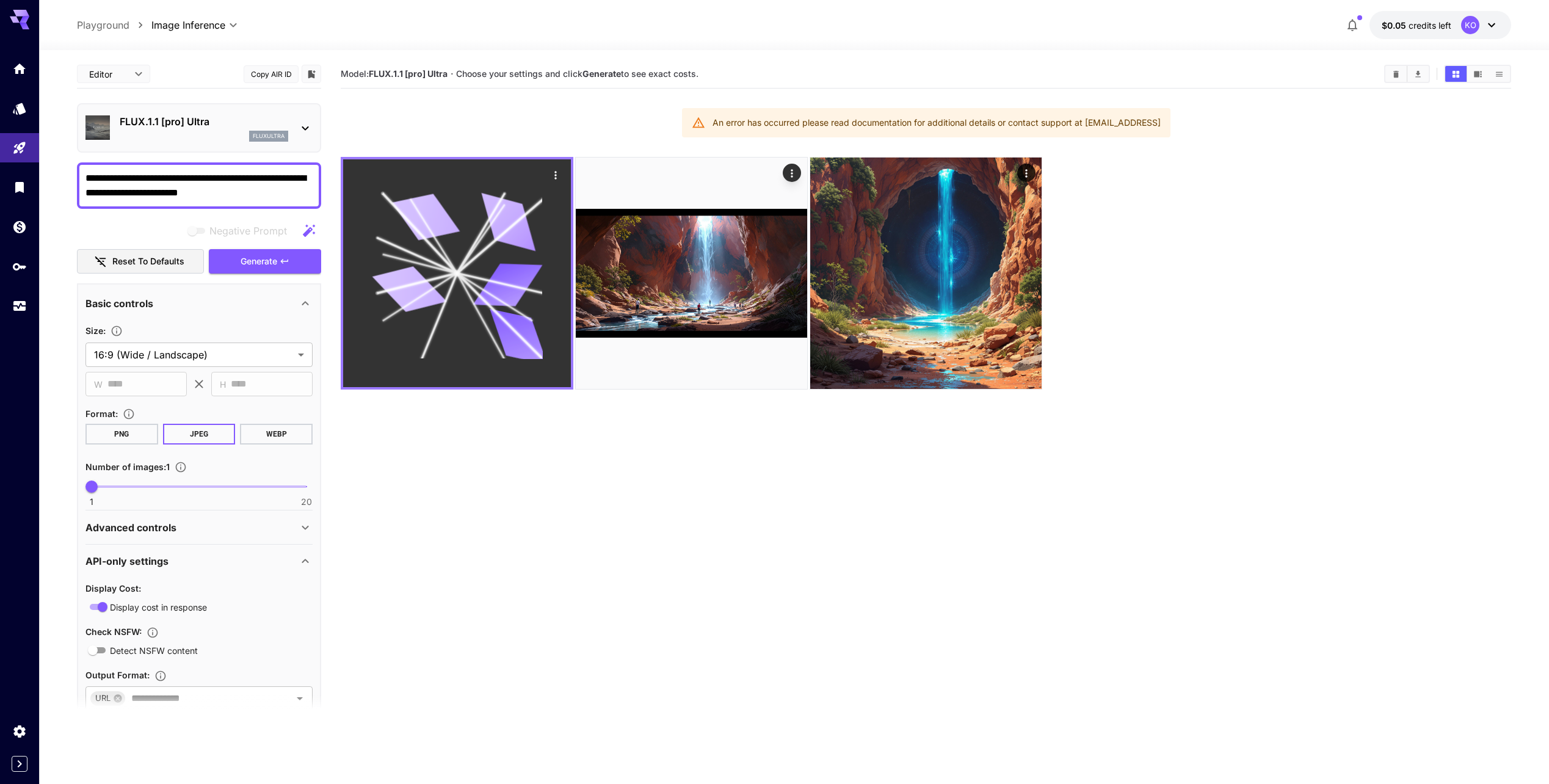
click at [403, 259] on icon at bounding box center [419, 263] width 75 height 19
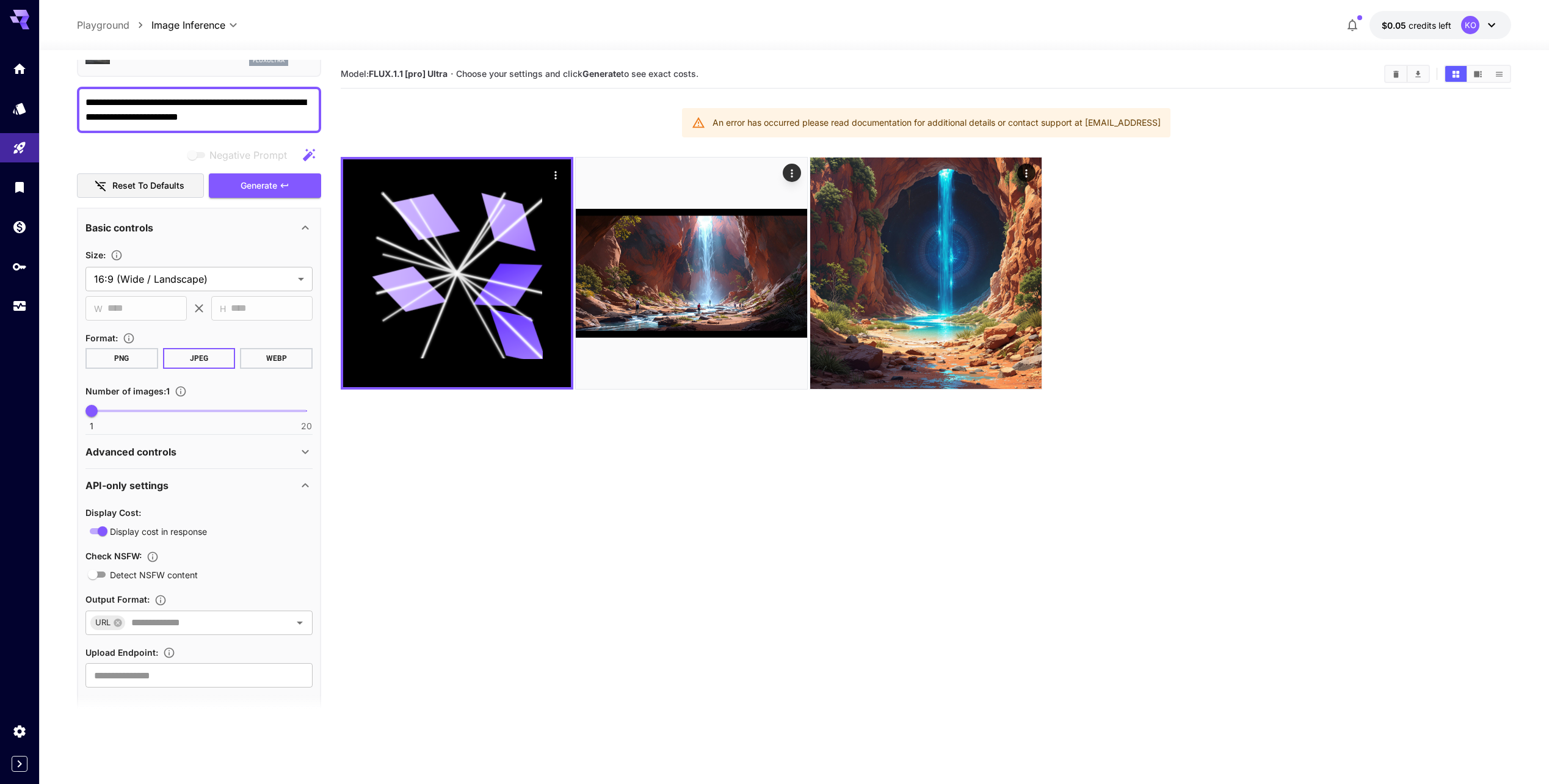
scroll to position [90, 0]
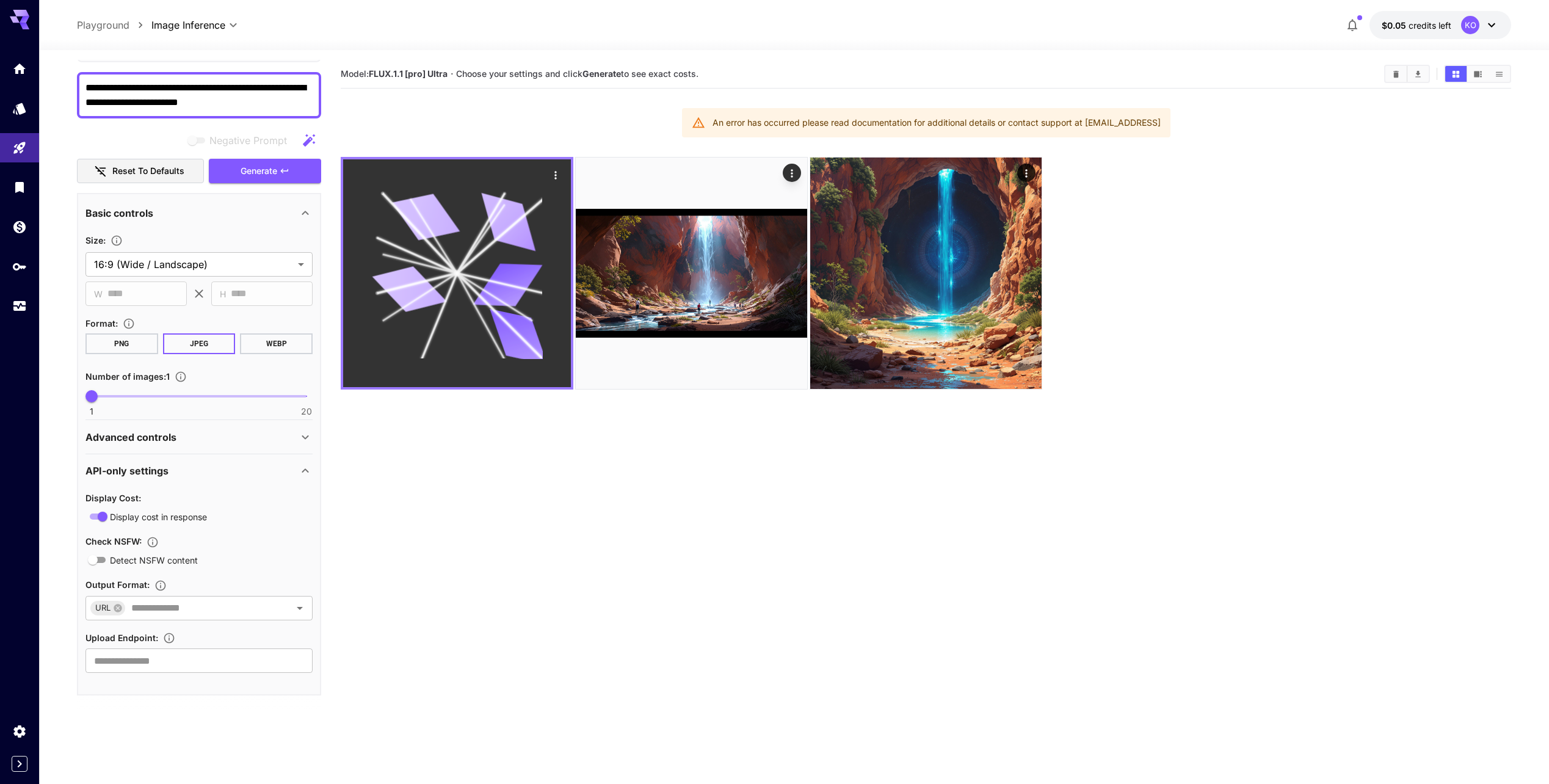
click at [558, 167] on button "Actions" at bounding box center [556, 174] width 19 height 19
click at [554, 173] on icon "Actions" at bounding box center [555, 174] width 12 height 12
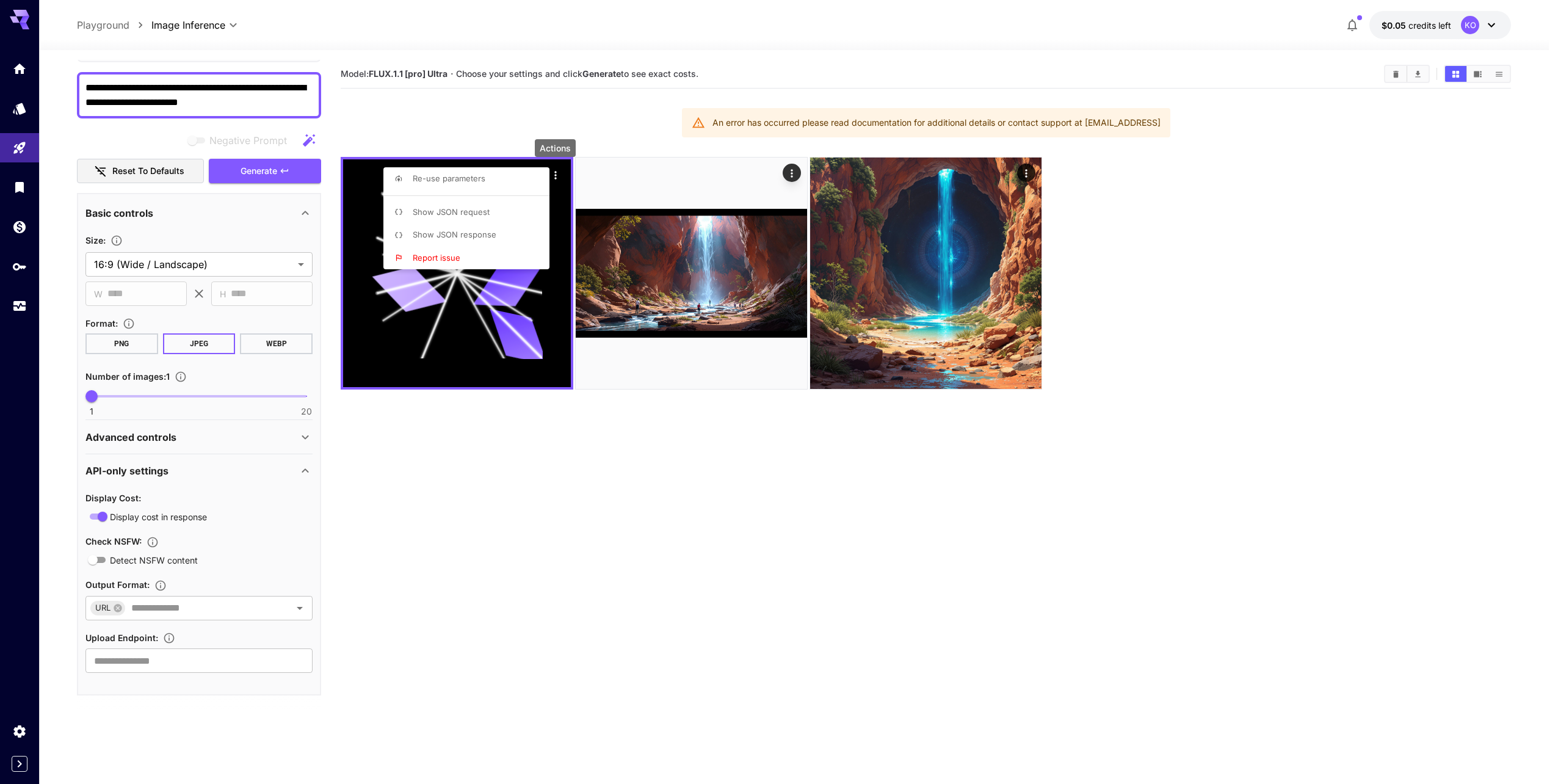
click at [489, 216] on li "Show JSON request" at bounding box center [469, 212] width 173 height 23
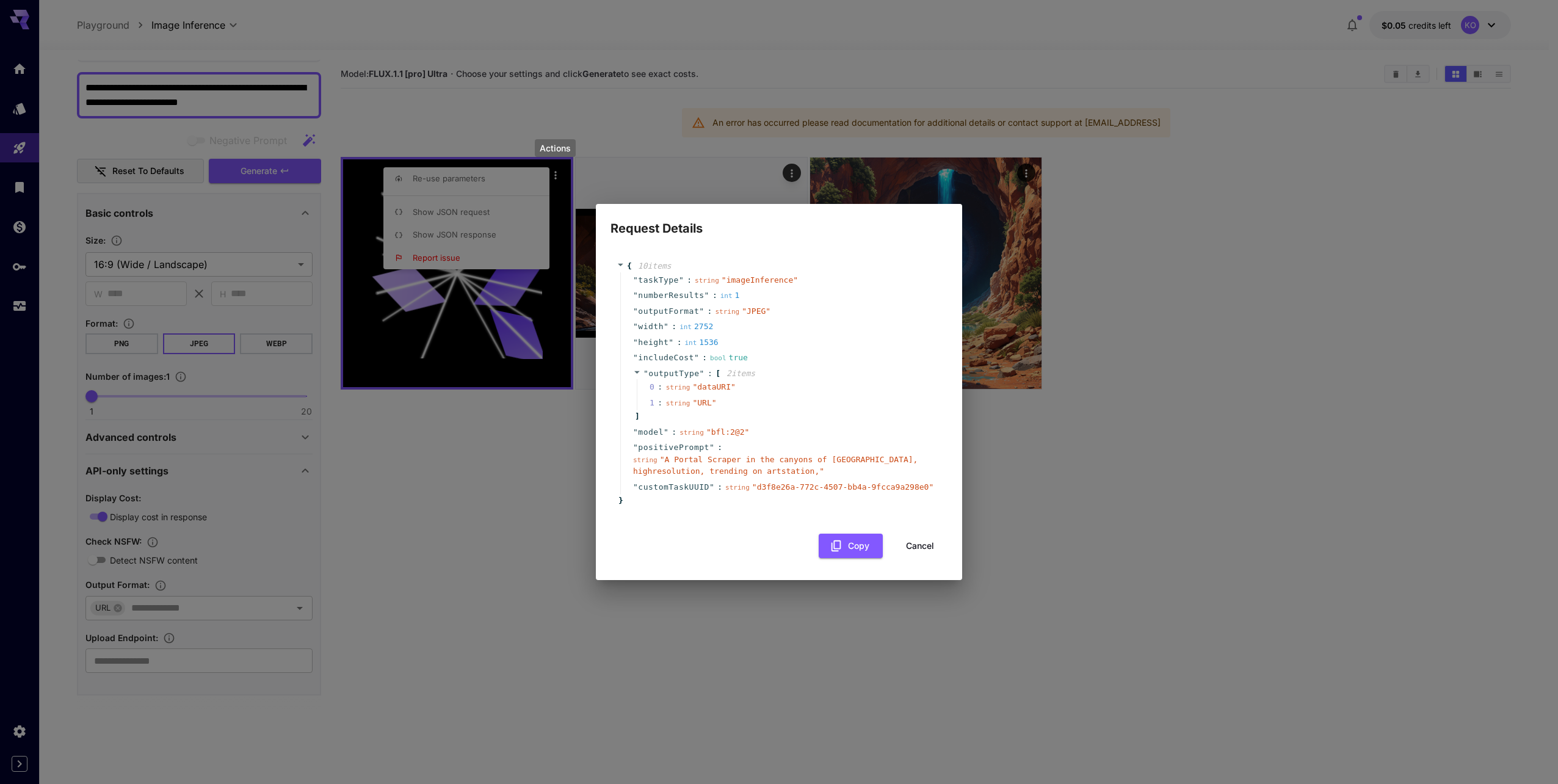
click at [1260, 231] on div "Request Details { 10 item s " taskType " : string " imageInference " " numberRe…" at bounding box center [779, 392] width 1558 height 784
click at [904, 552] on button "Cancel" at bounding box center [920, 545] width 55 height 25
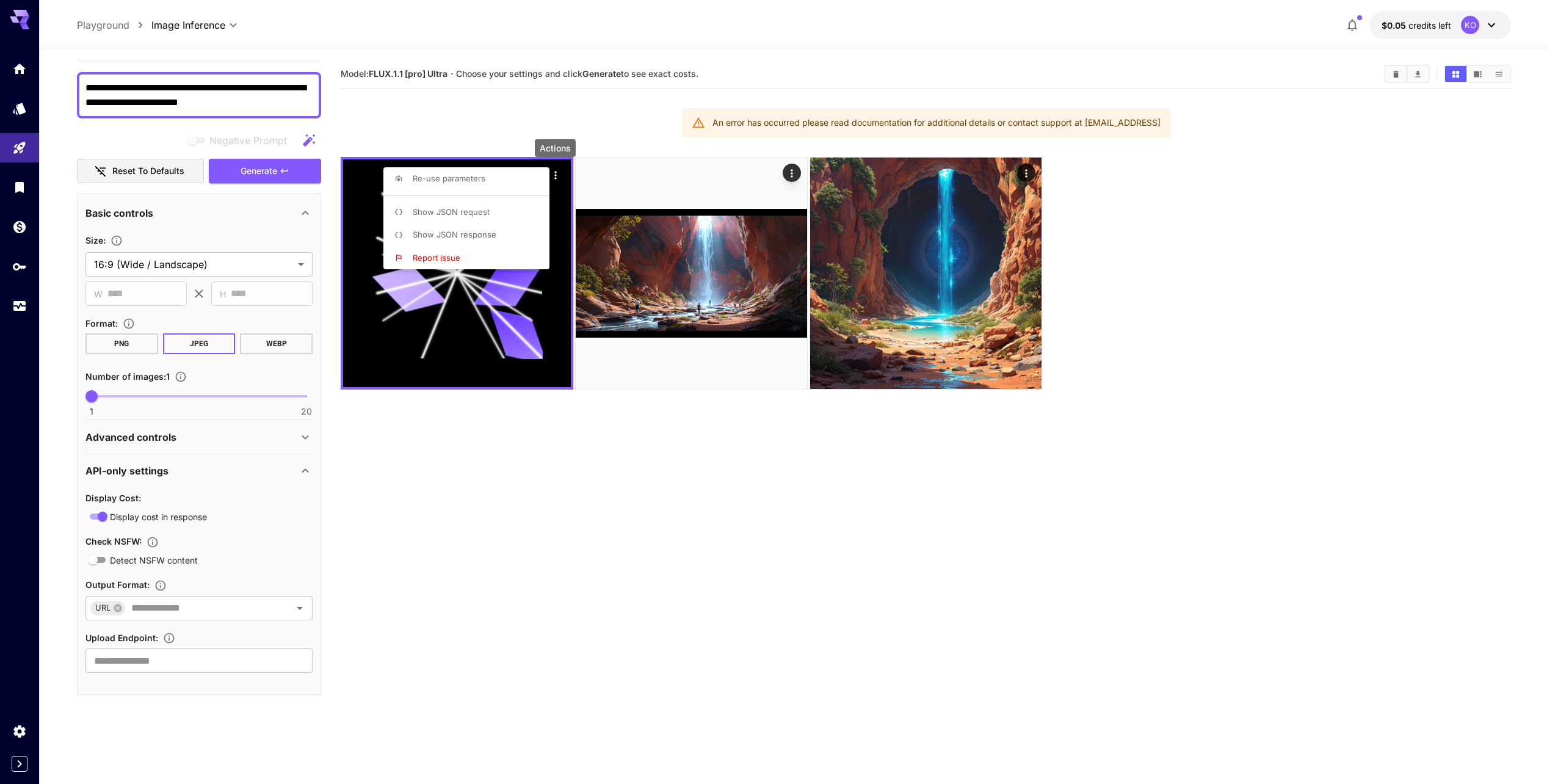
click at [1030, 170] on div at bounding box center [779, 392] width 1558 height 784
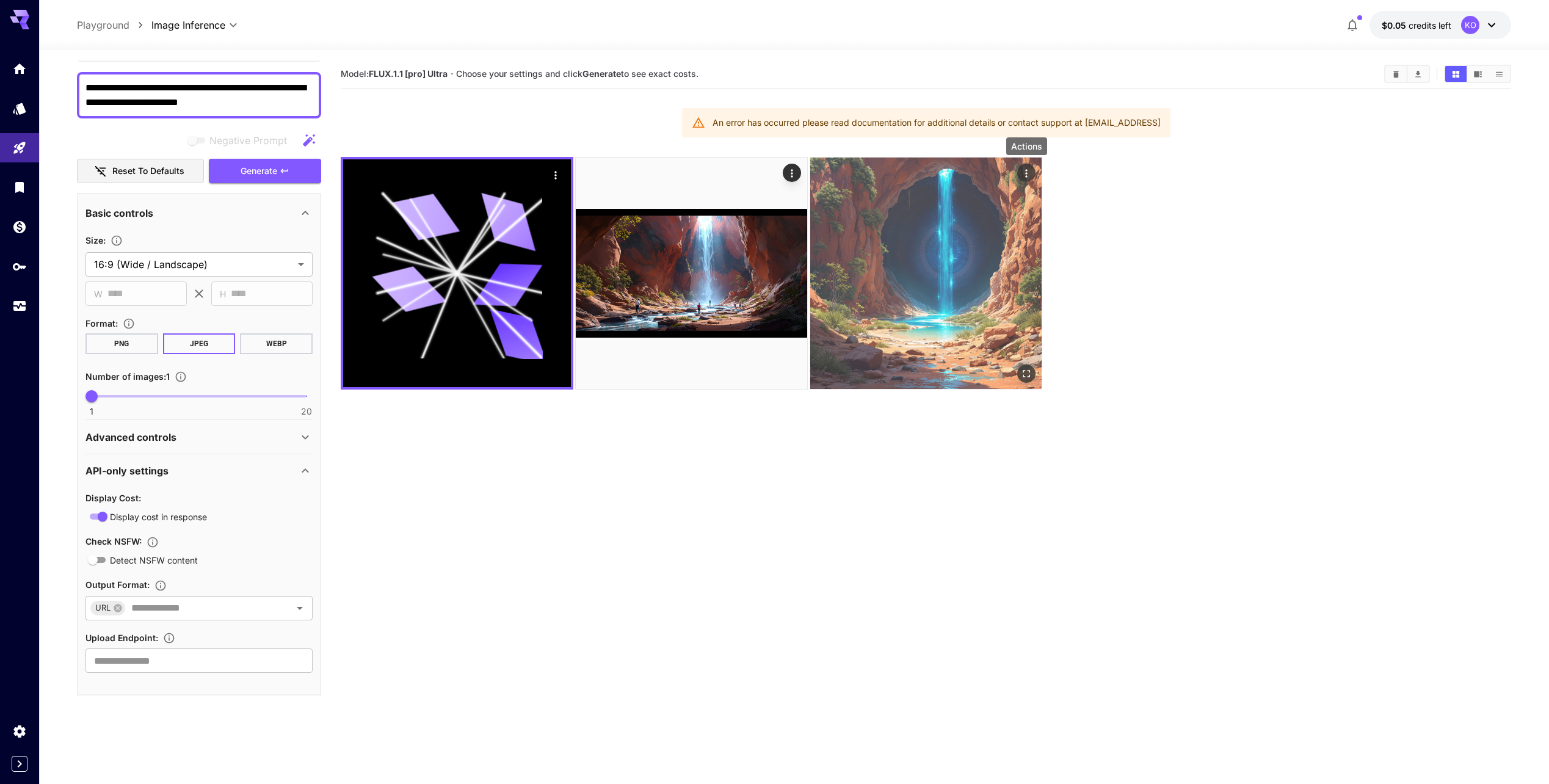
click at [1028, 174] on icon "Actions" at bounding box center [1026, 173] width 12 height 12
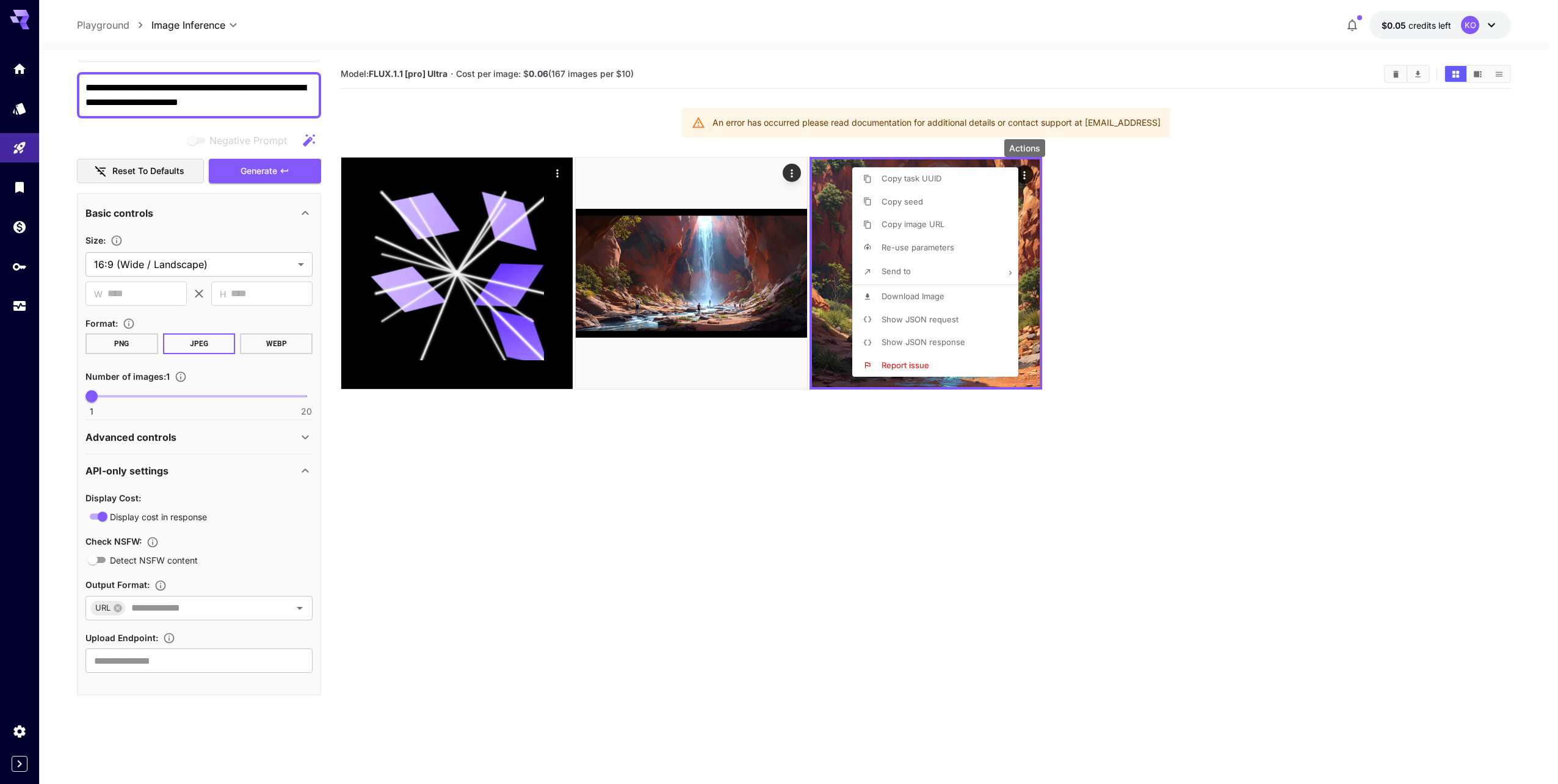
click at [921, 339] on span "Show JSON response" at bounding box center [923, 342] width 83 height 10
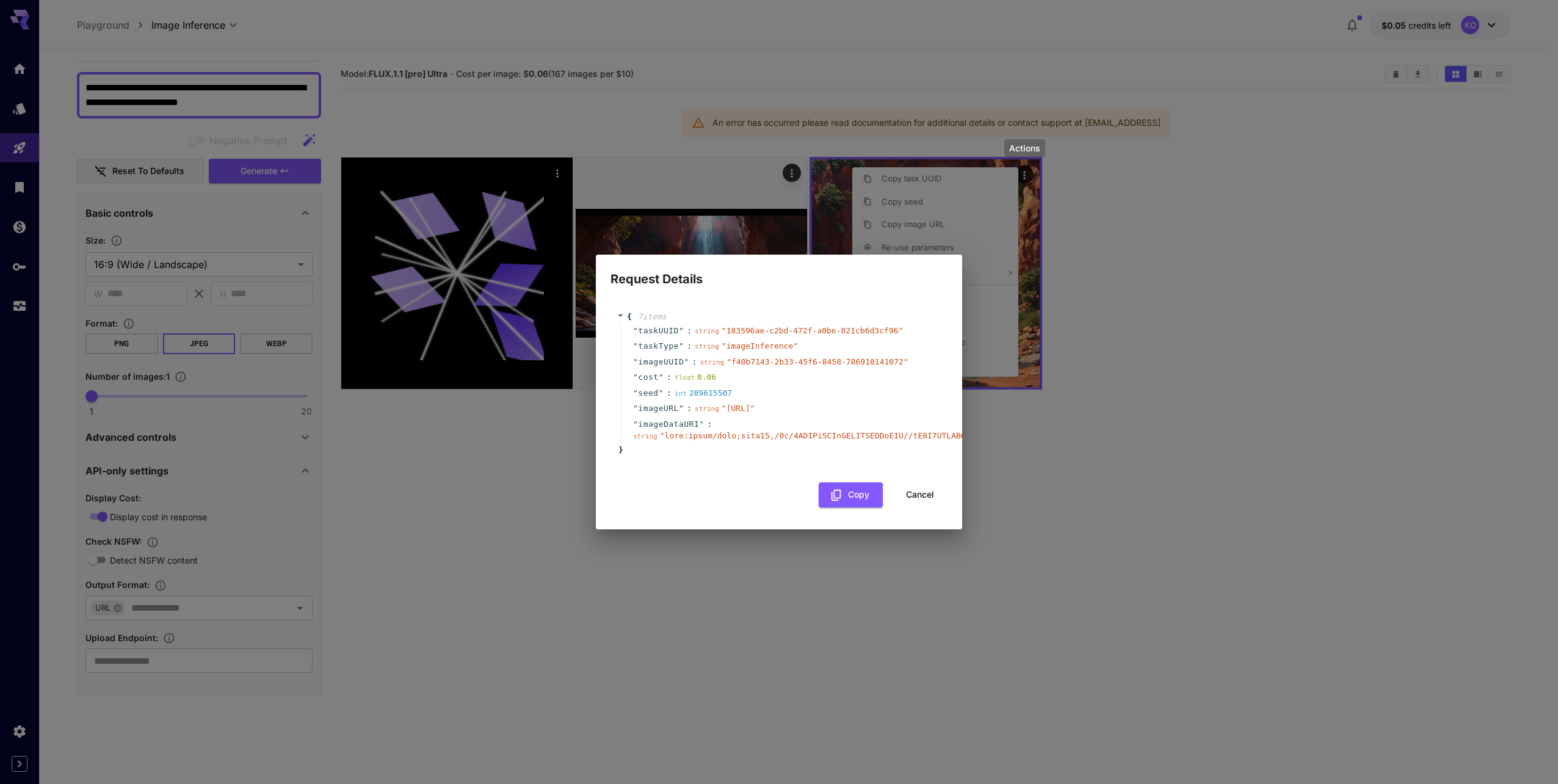
click at [913, 498] on button "Cancel" at bounding box center [920, 494] width 55 height 25
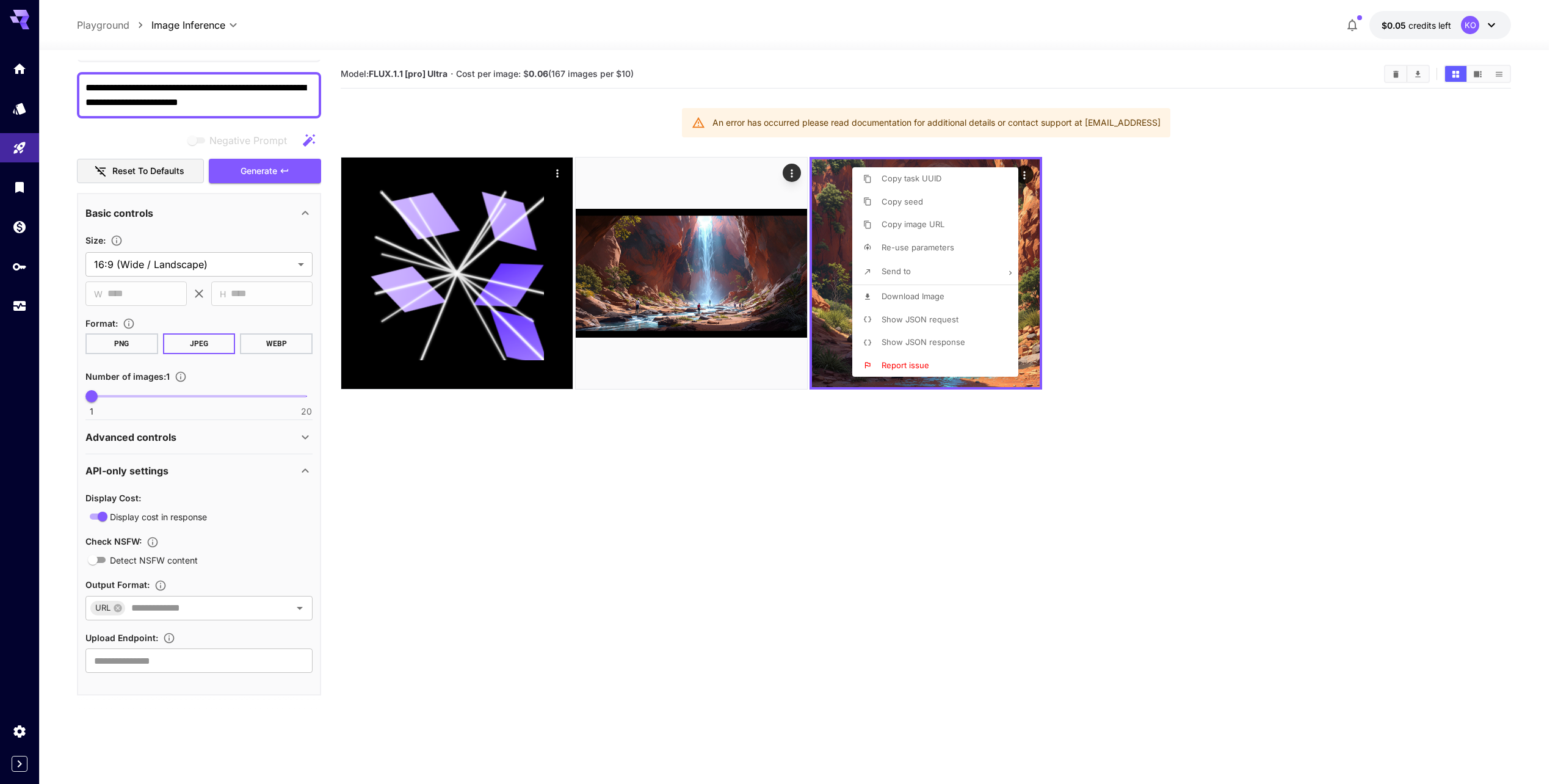
click at [790, 172] on div at bounding box center [779, 392] width 1558 height 784
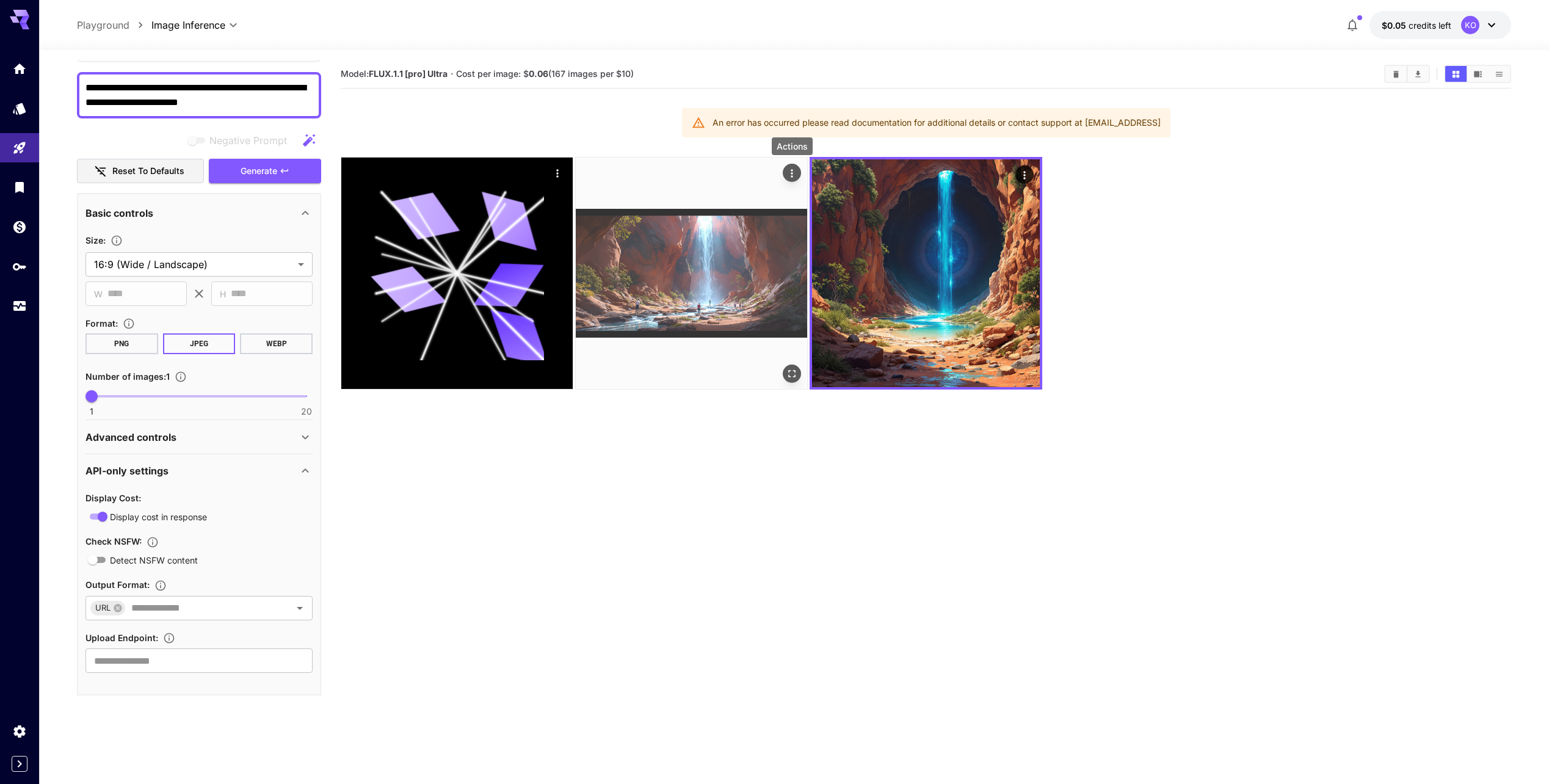
click at [791, 173] on icon "Actions" at bounding box center [791, 173] width 12 height 12
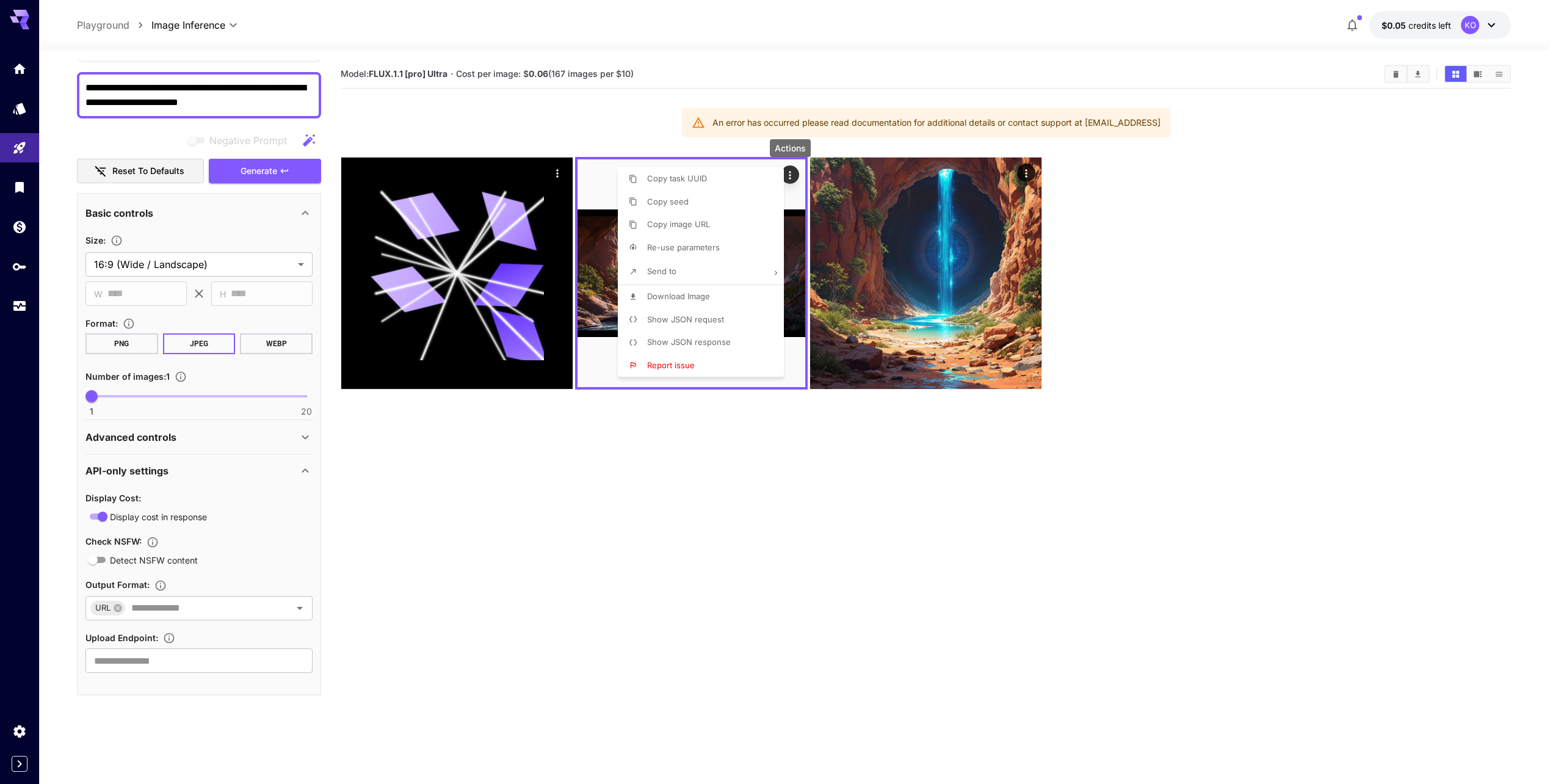
click at [712, 340] on span "Show JSON response" at bounding box center [689, 342] width 83 height 10
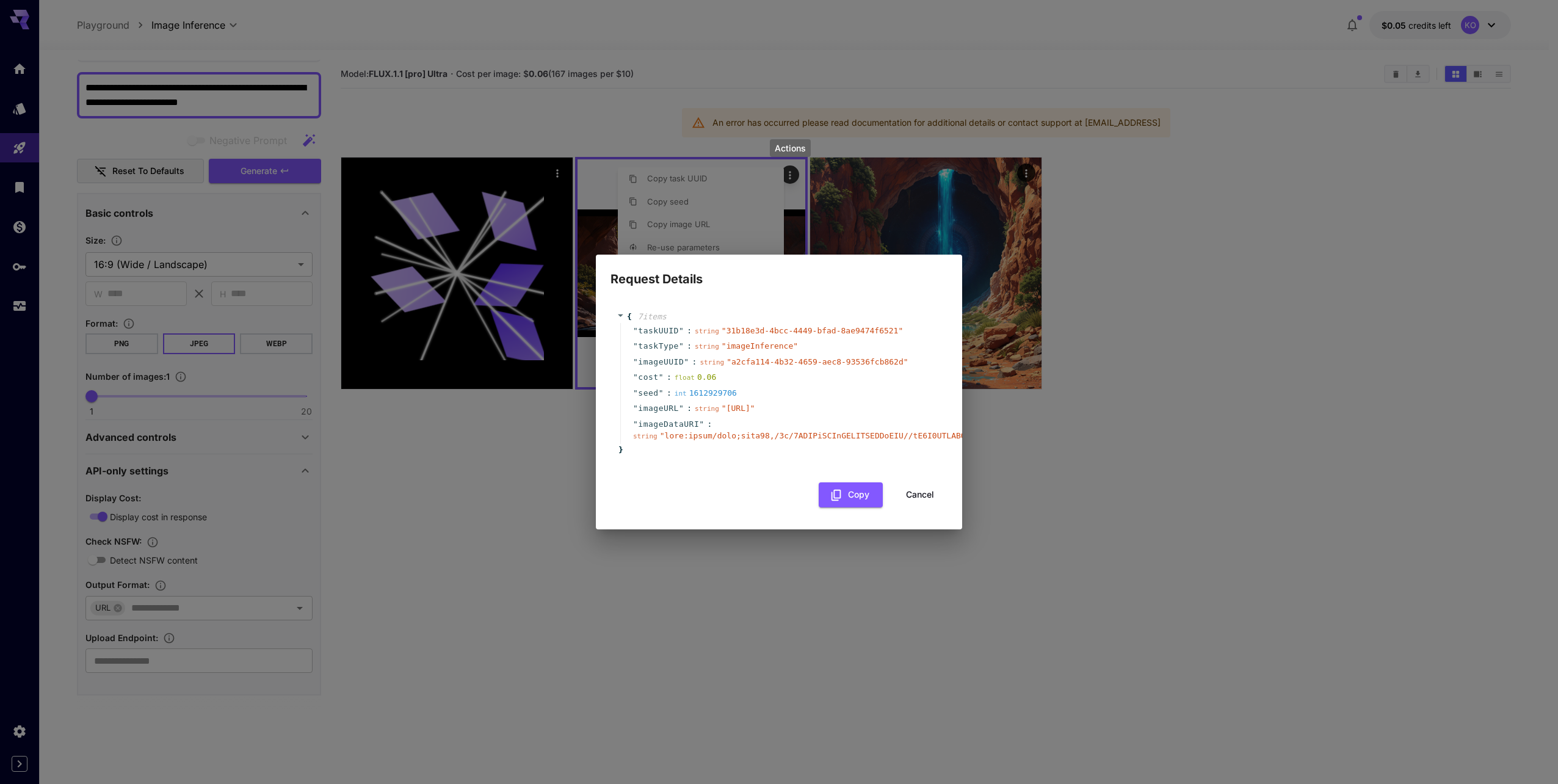
click at [906, 494] on button "Cancel" at bounding box center [920, 494] width 55 height 25
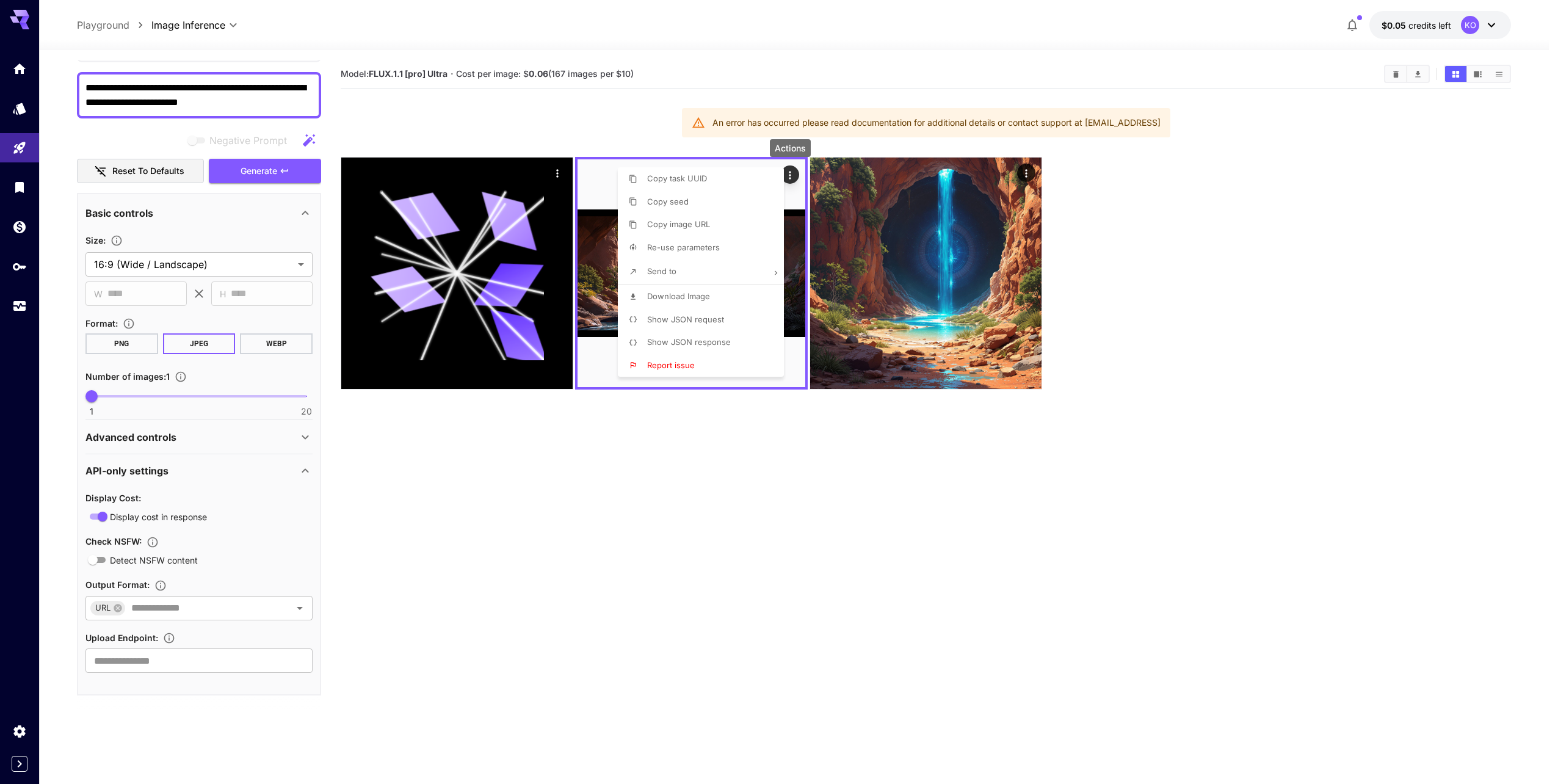
click at [554, 173] on div at bounding box center [779, 392] width 1558 height 784
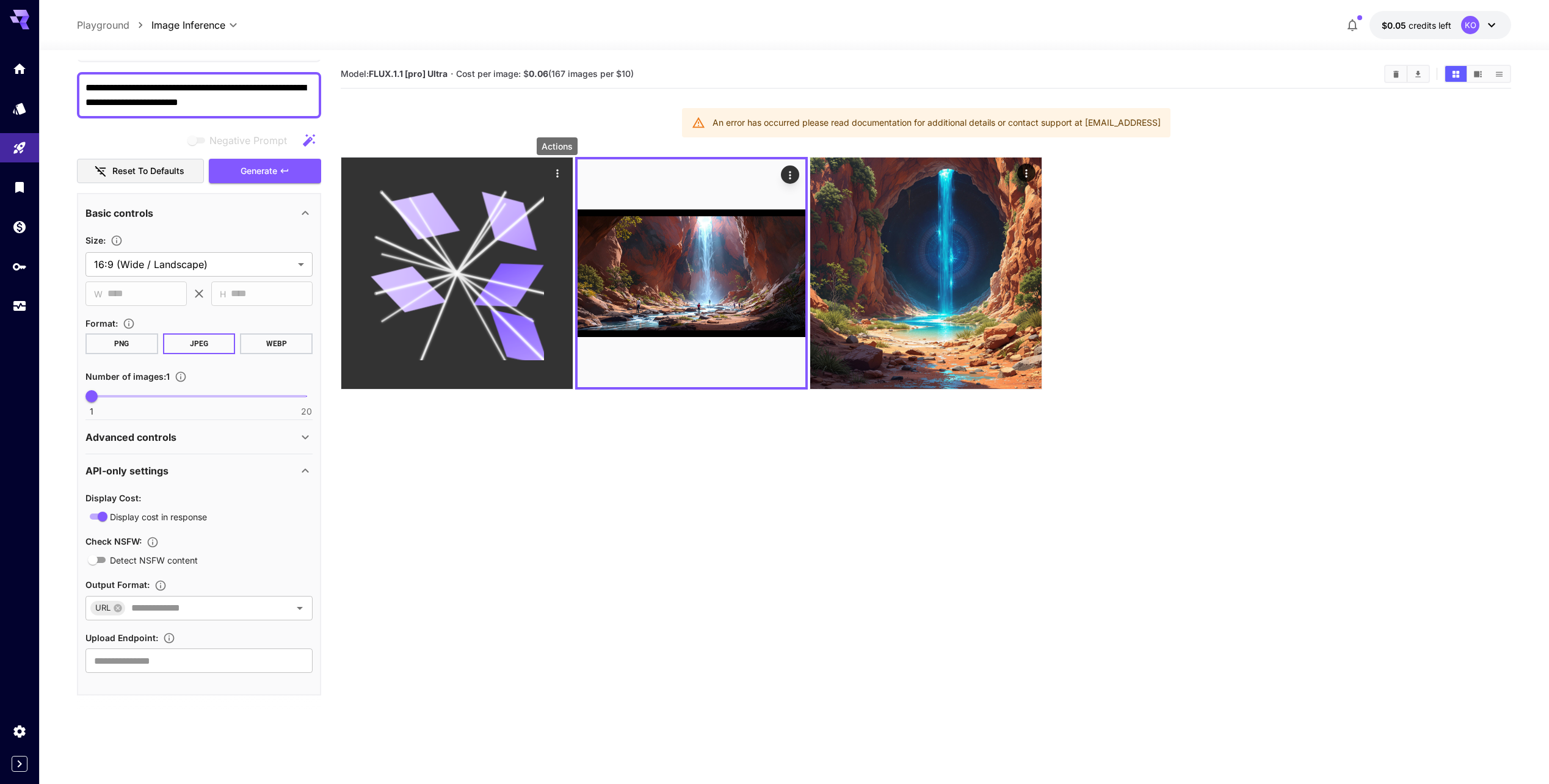
click at [559, 177] on icon "Actions" at bounding box center [557, 173] width 12 height 12
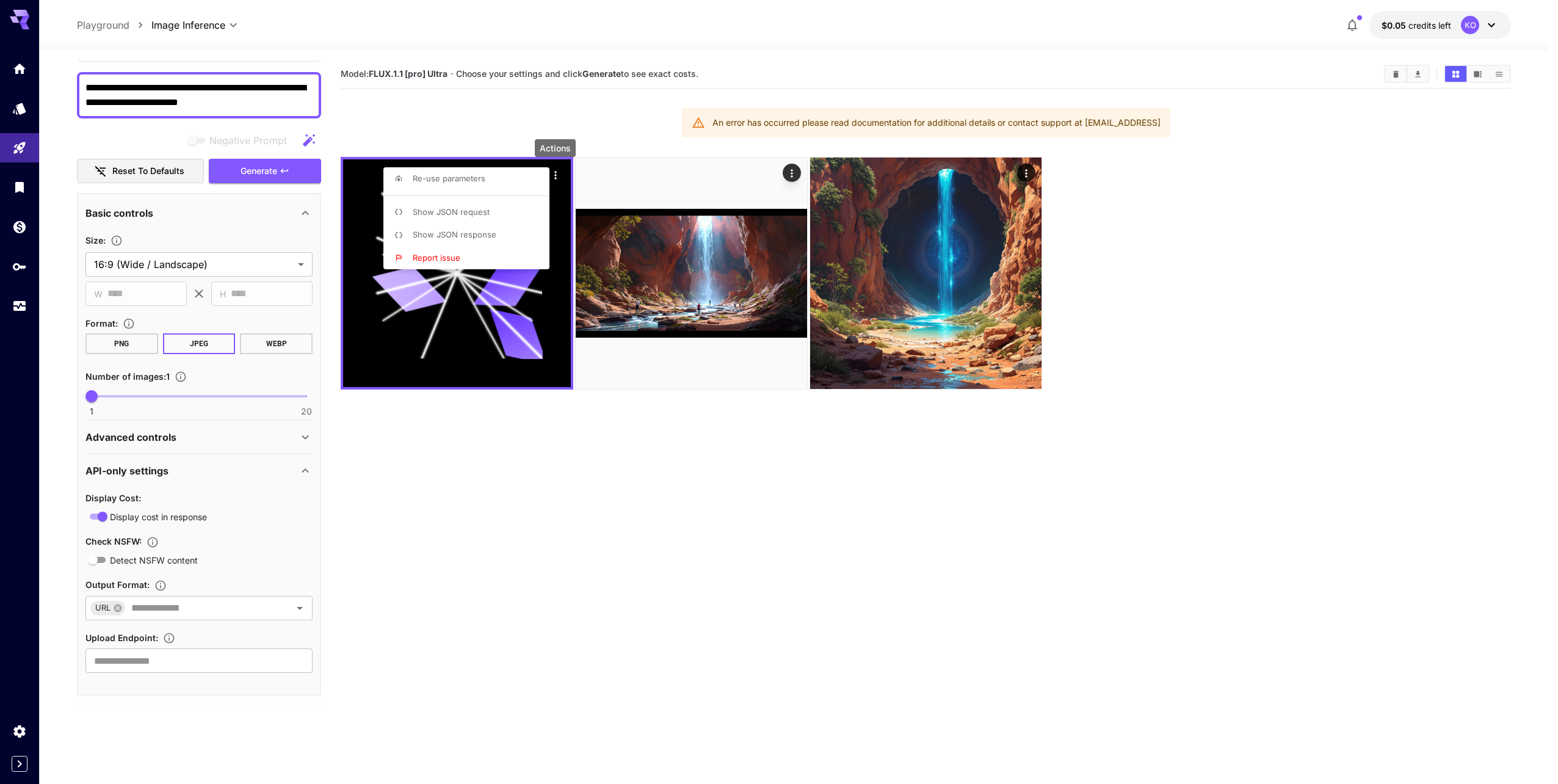
click at [481, 234] on span "Show JSON response" at bounding box center [454, 234] width 83 height 10
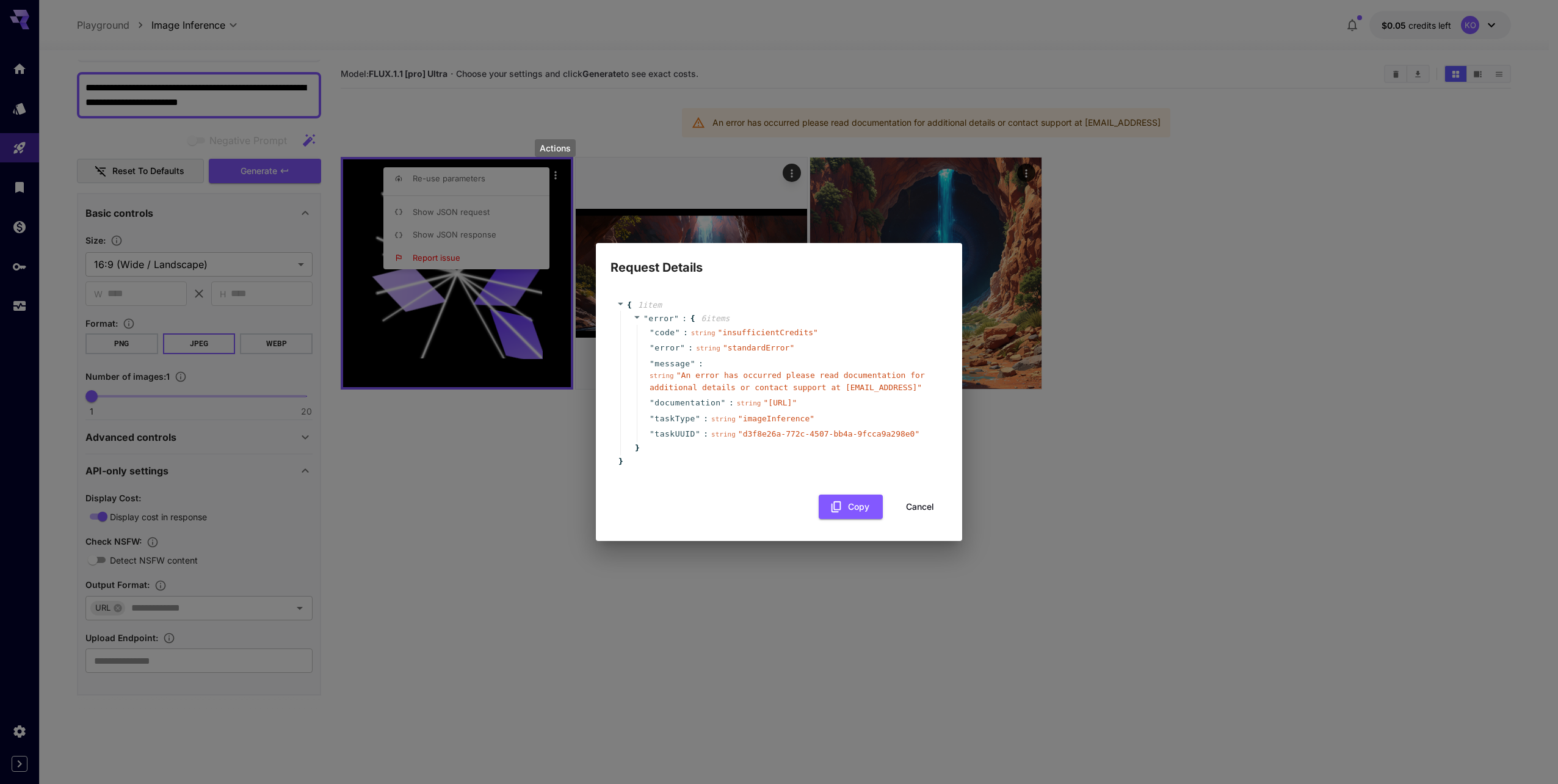
click at [947, 267] on h2 "Request Details" at bounding box center [779, 260] width 366 height 34
click at [927, 502] on button "Cancel" at bounding box center [920, 506] width 55 height 25
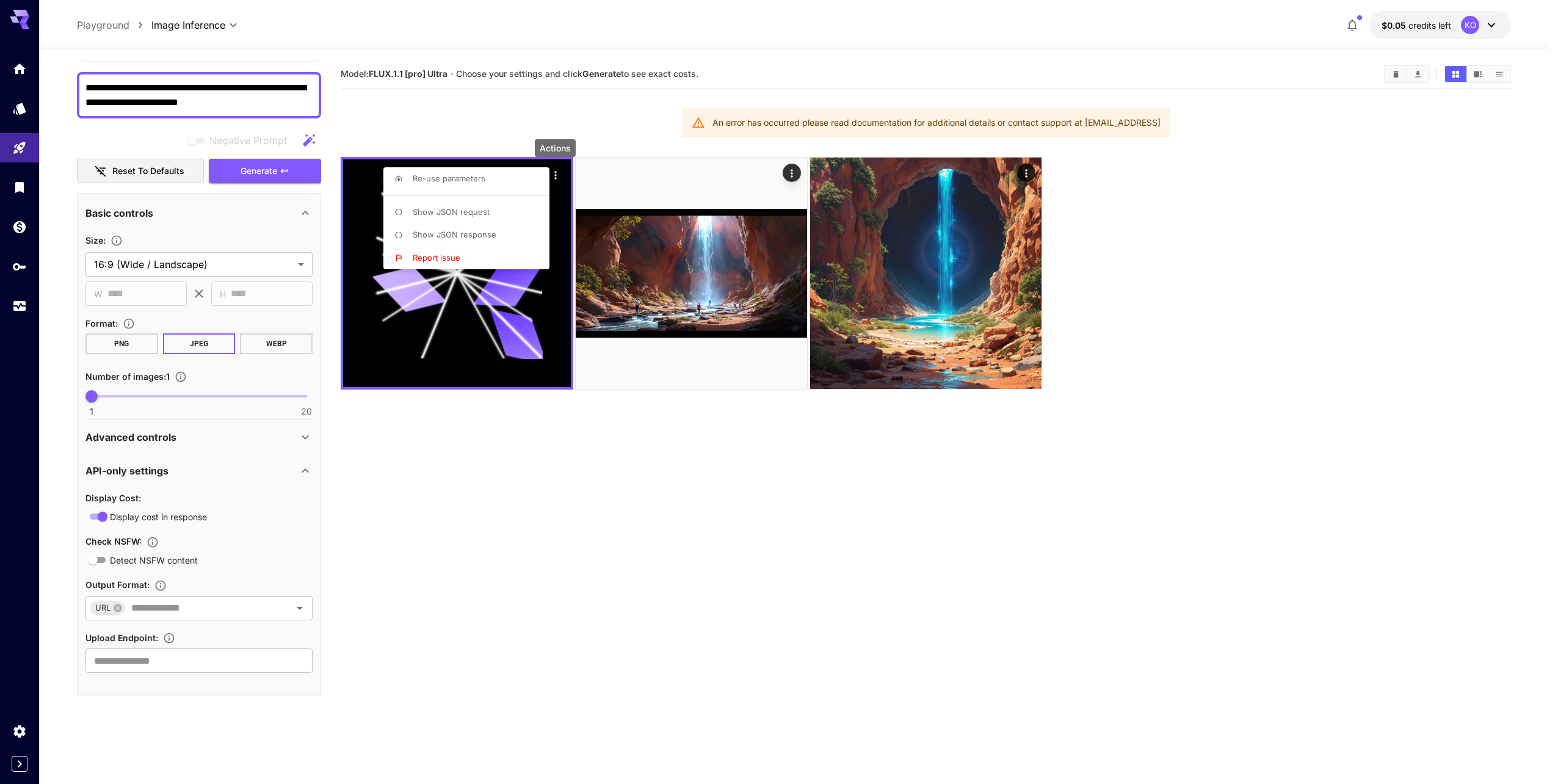
click at [37, 80] on div at bounding box center [779, 392] width 1558 height 784
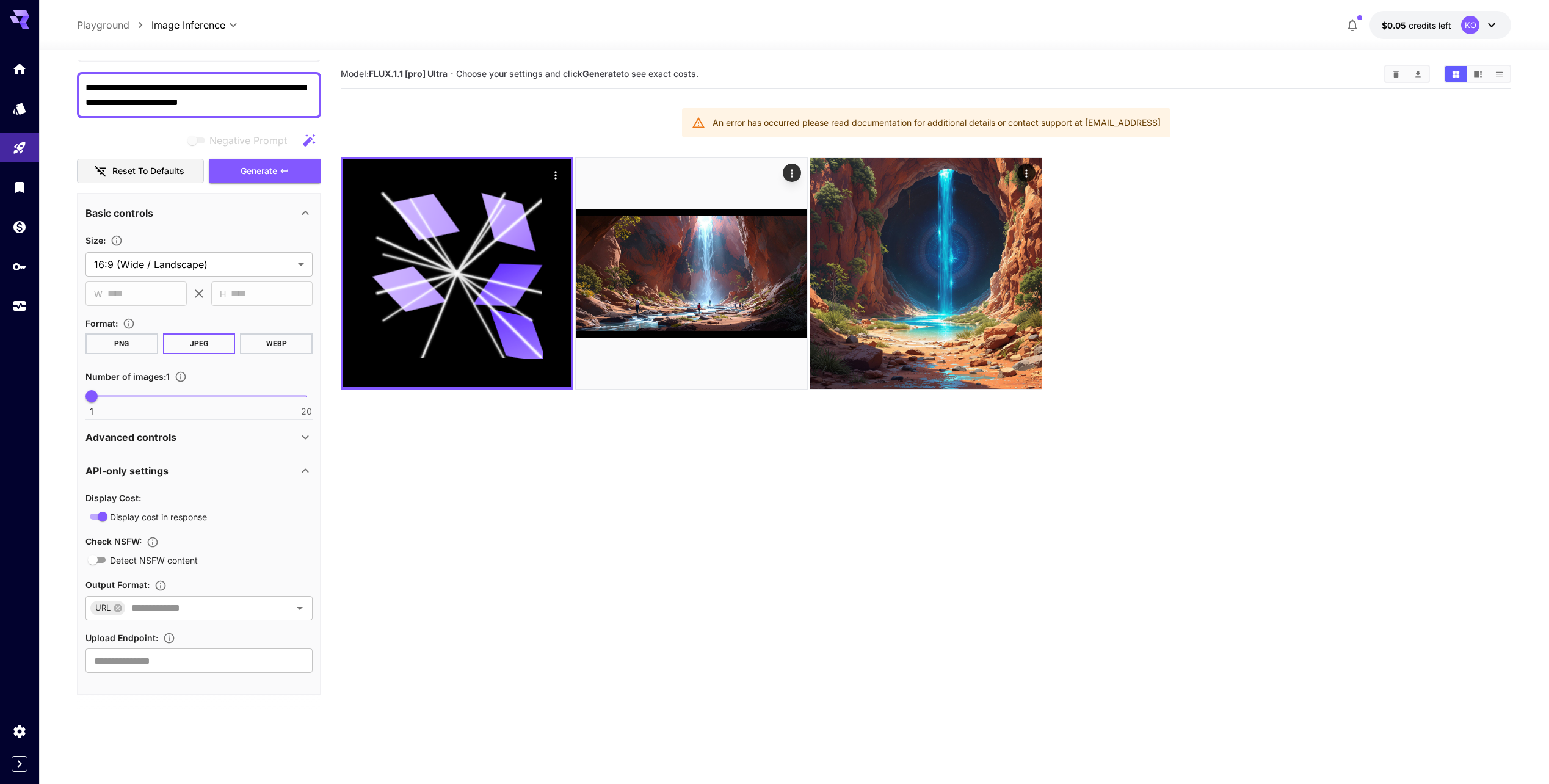
click at [494, 538] on section "Model: FLUX.1.1 [pro] Ultra · Choose your settings and click Generate to see ex…" at bounding box center [925, 451] width 1170 height 784
click at [251, 90] on textarea "**********" at bounding box center [199, 95] width 227 height 29
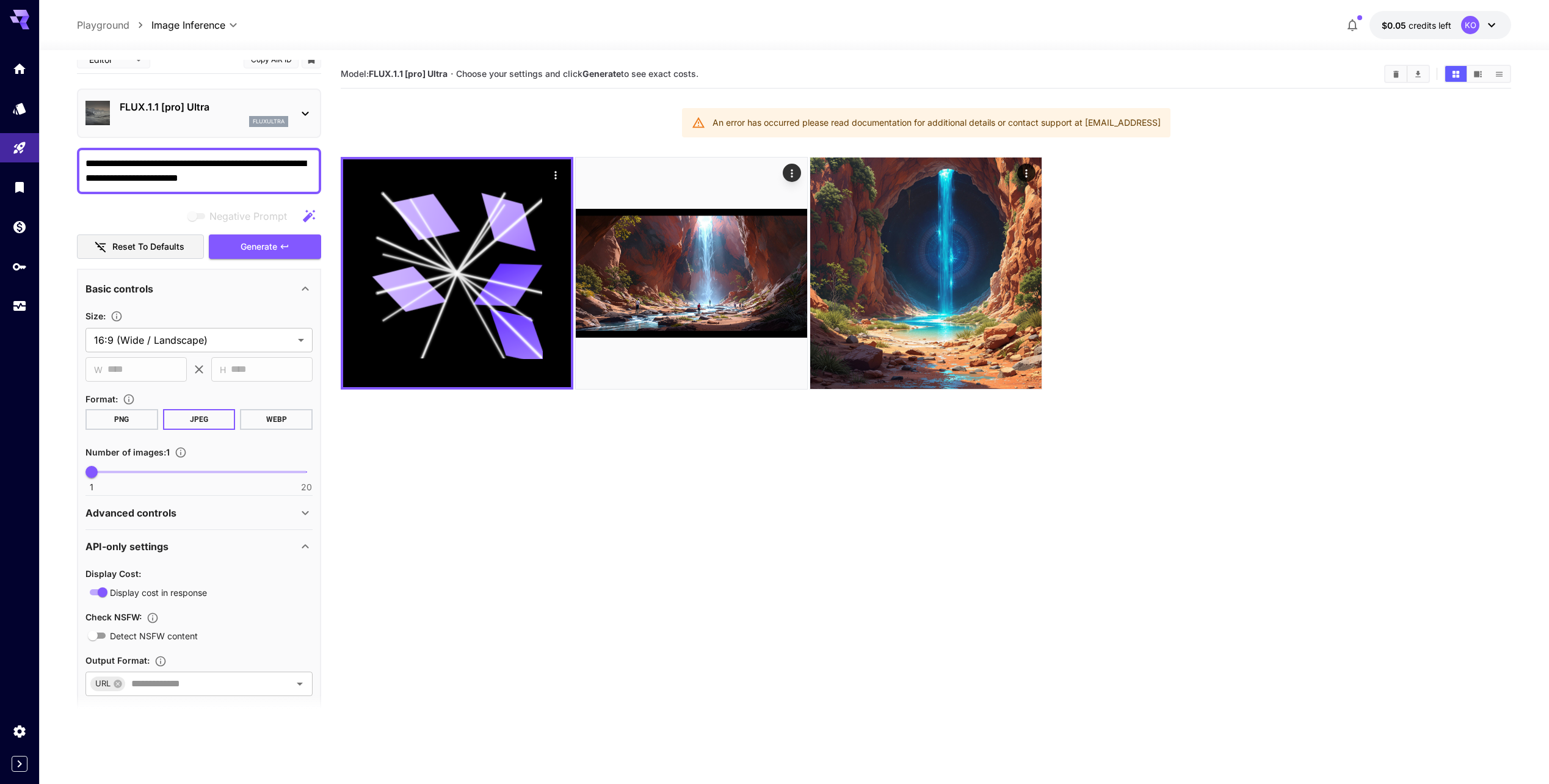
scroll to position [0, 0]
